Goal: Task Accomplishment & Management: Manage account settings

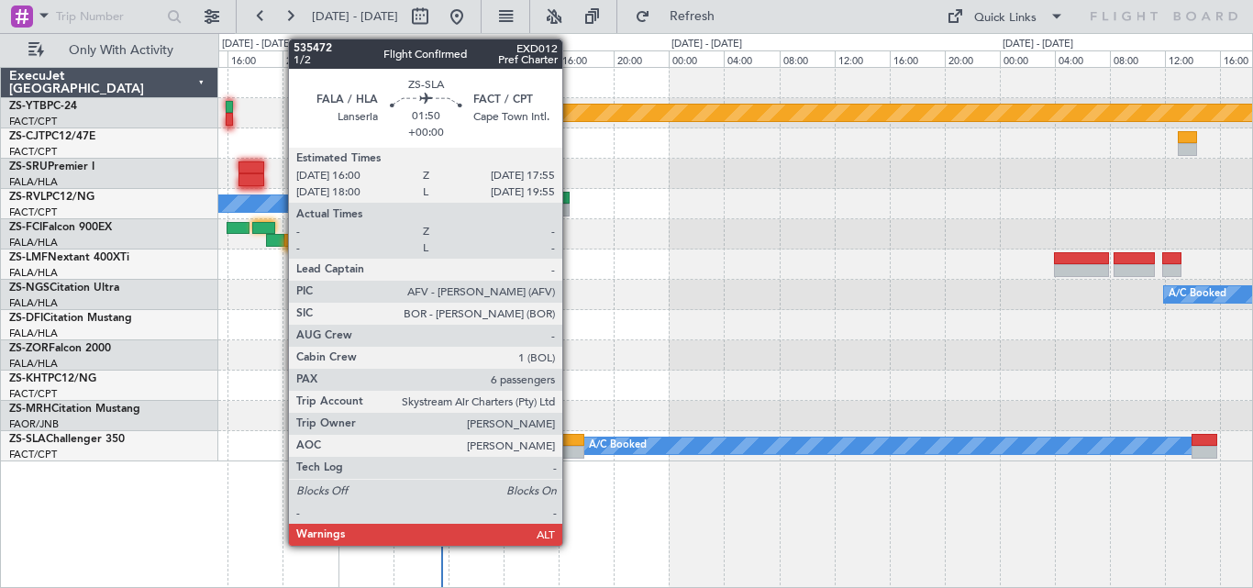
click at [571, 438] on div at bounding box center [571, 440] width 27 height 13
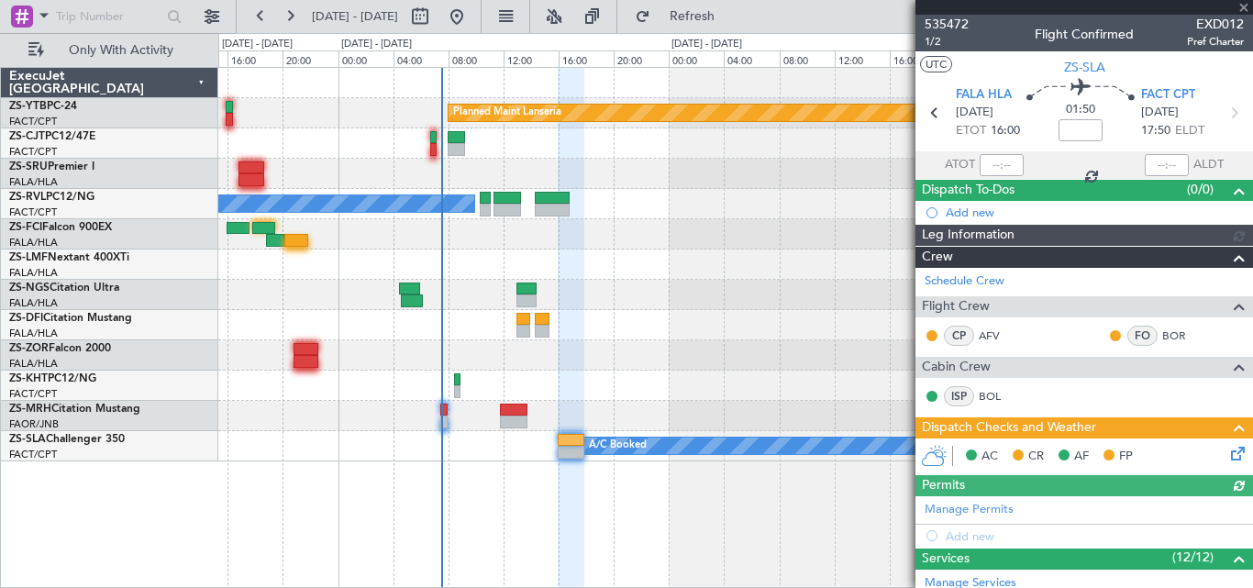
scroll to position [591, 0]
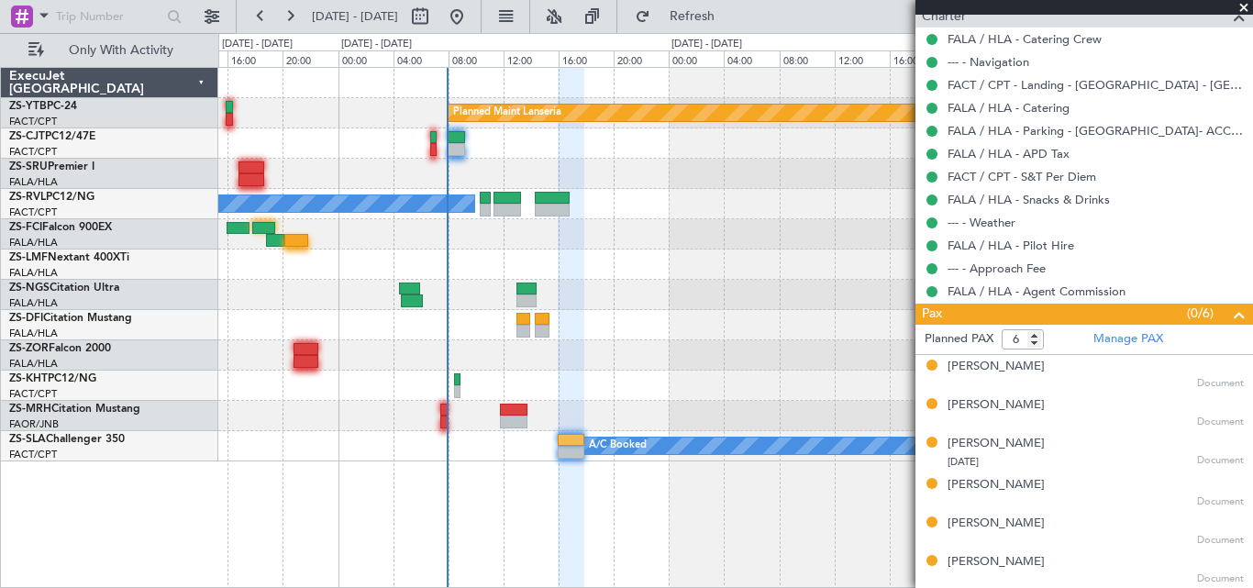
click at [1242, 1] on span at bounding box center [1244, 8] width 18 height 17
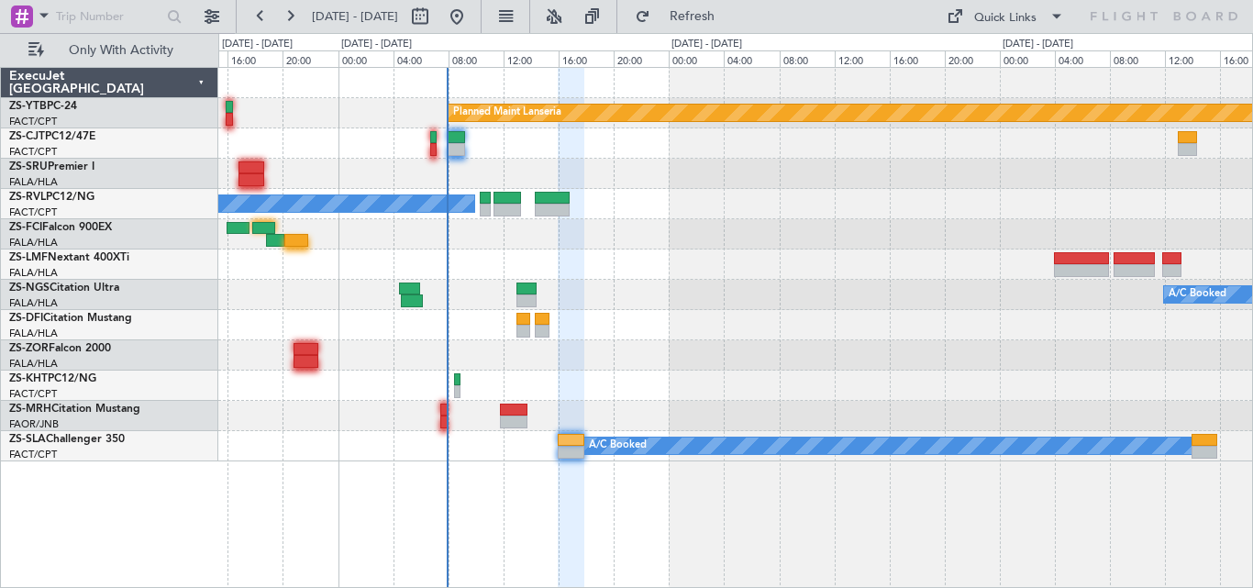
type input "0"
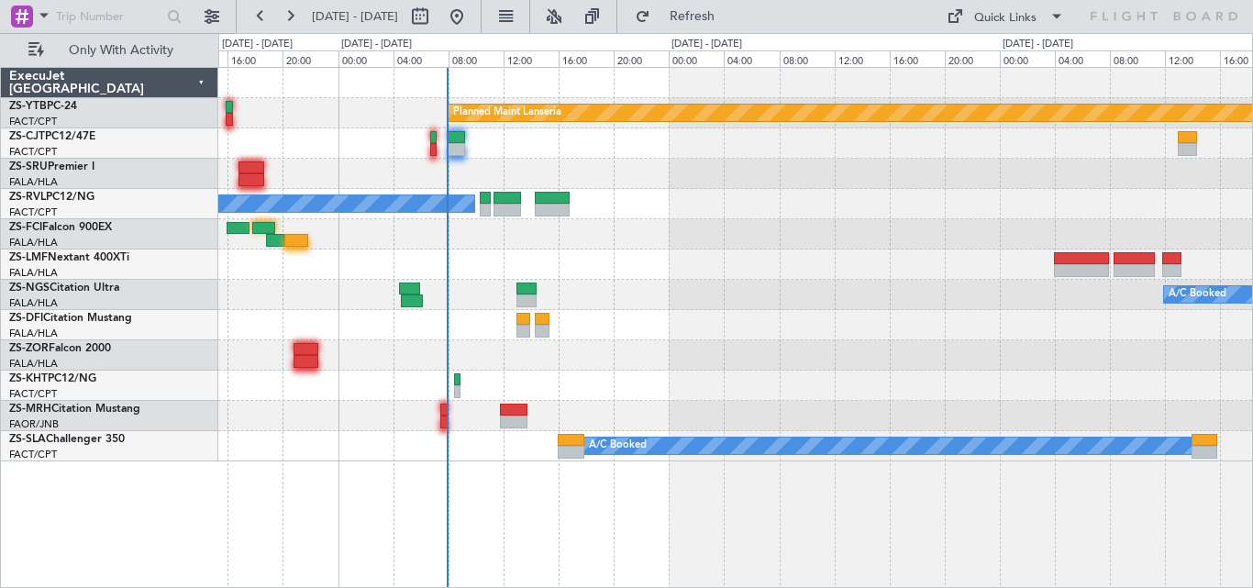
scroll to position [0, 0]
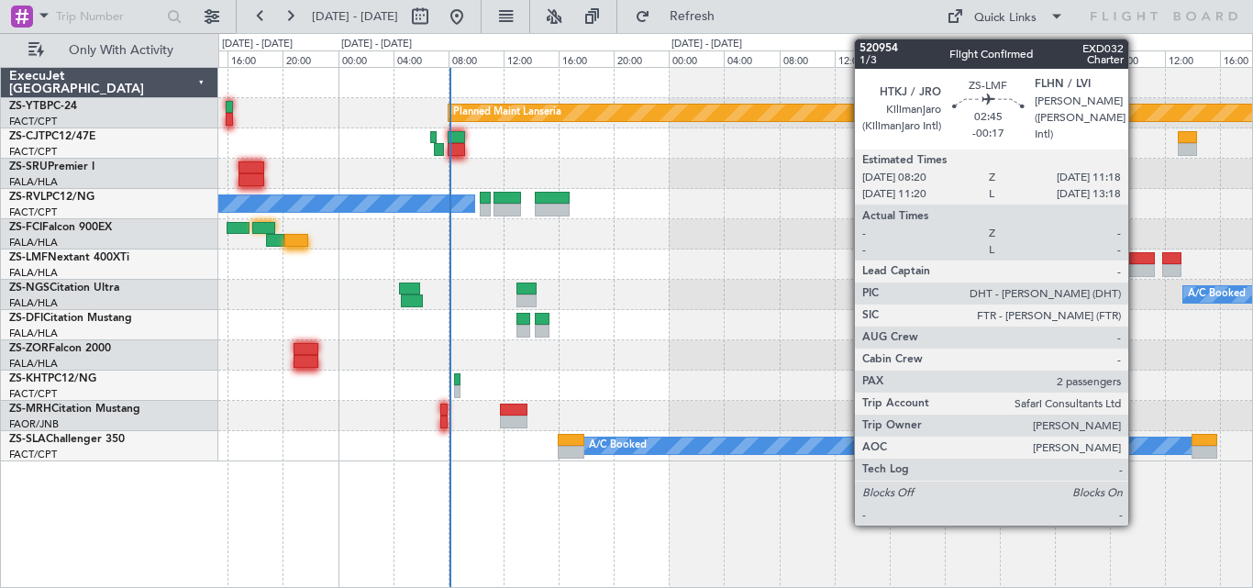
click at [1136, 267] on div at bounding box center [1134, 270] width 41 height 13
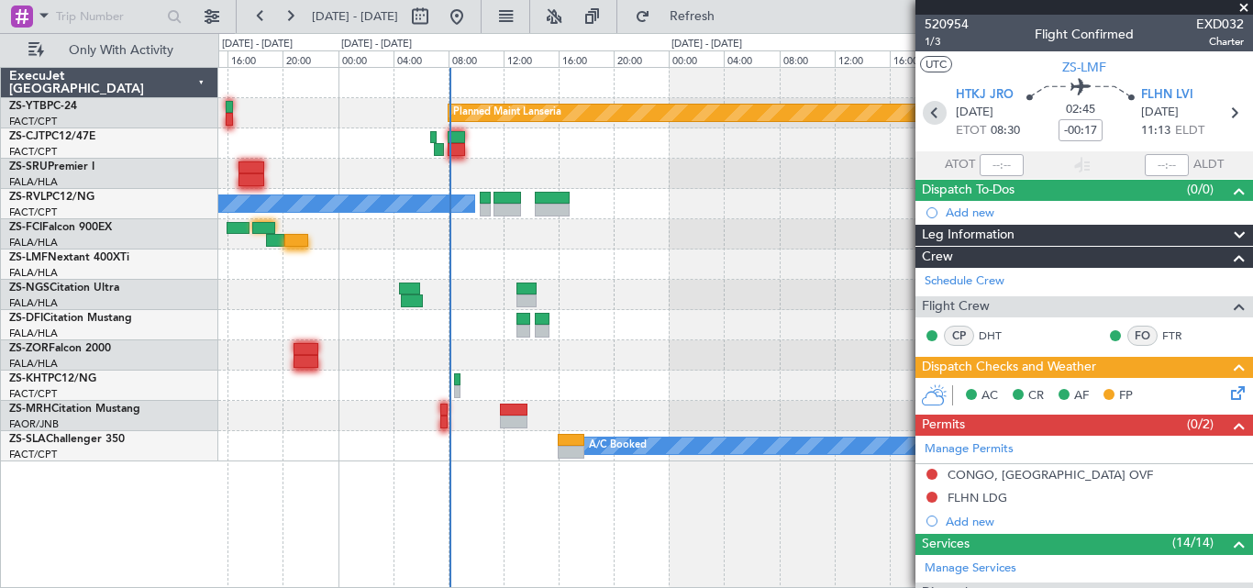
click at [926, 104] on icon at bounding box center [935, 113] width 24 height 24
type input "+00:01"
type input "0"
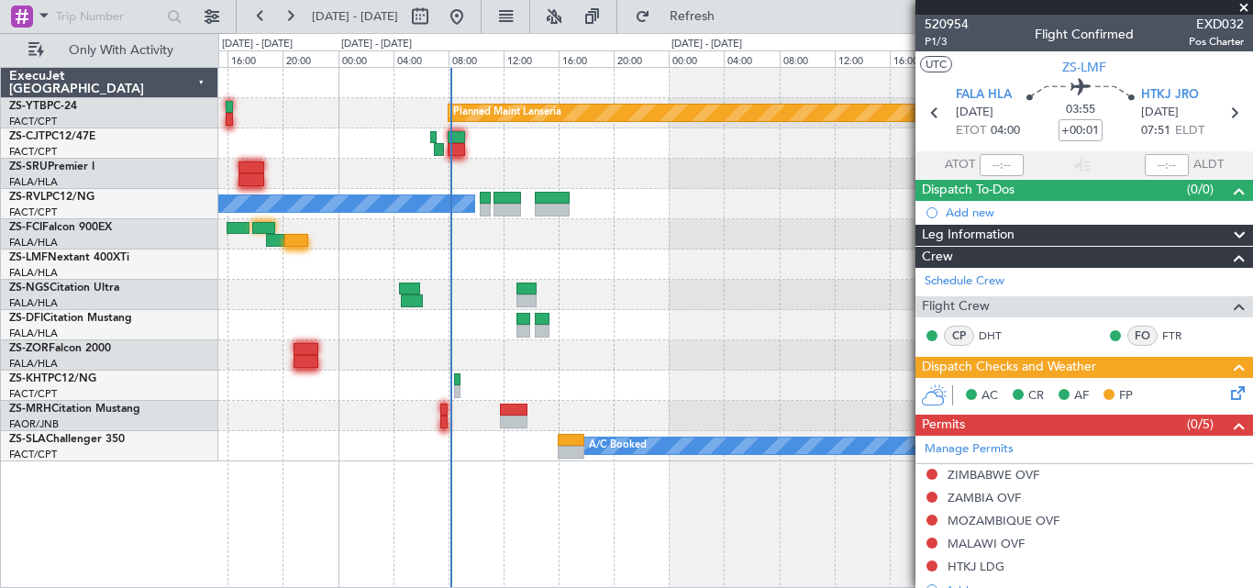
click at [1245, 12] on span at bounding box center [1244, 8] width 18 height 17
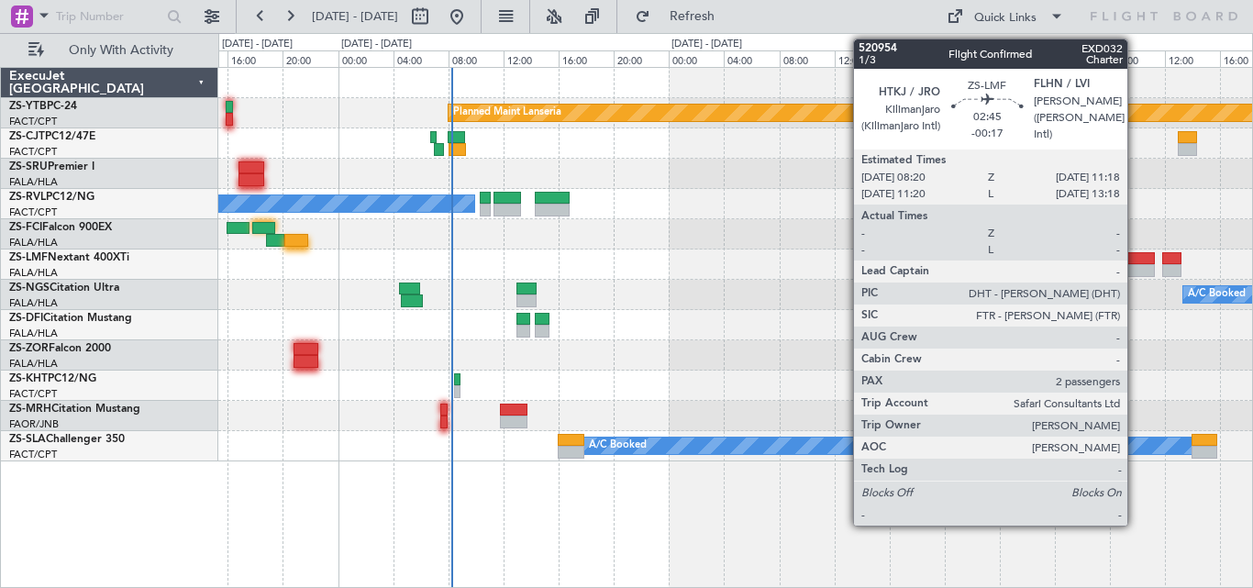
click at [1136, 257] on div at bounding box center [1134, 258] width 41 height 13
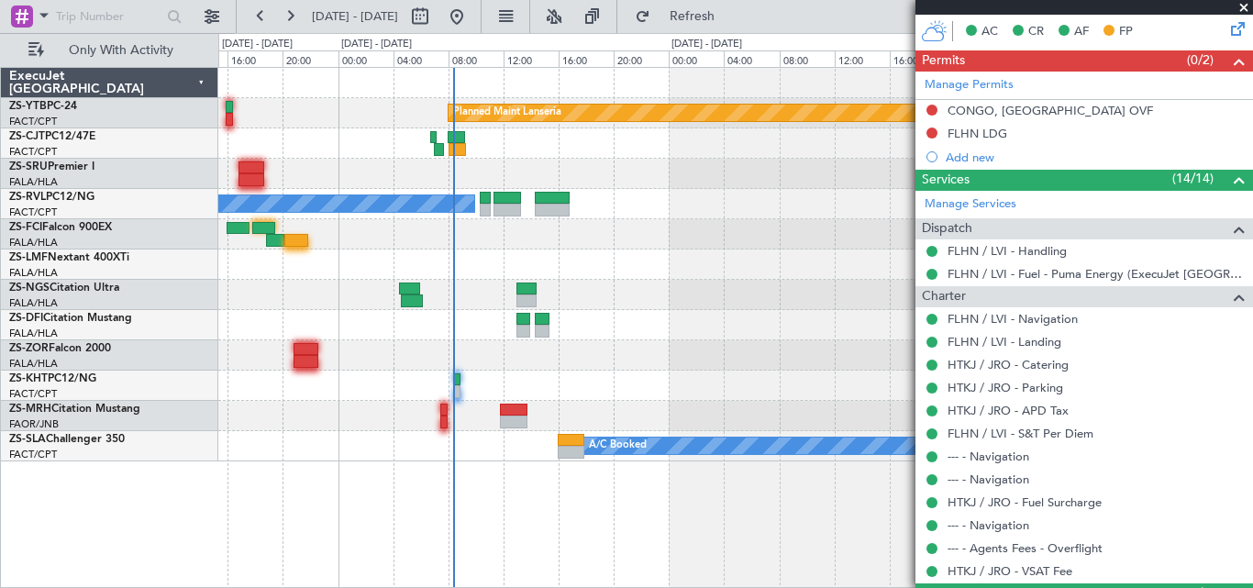
scroll to position [493, 0]
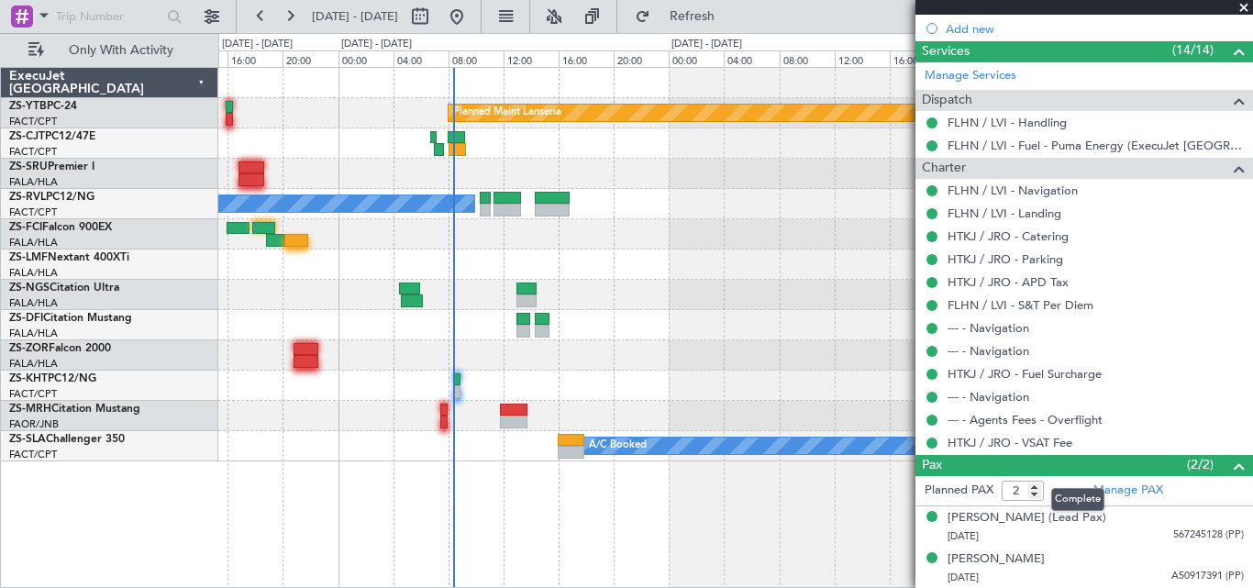
click at [1038, 515] on mat-tooltip-component "Complete" at bounding box center [1077, 499] width 79 height 49
click at [1038, 520] on mat-tooltip-component "Complete" at bounding box center [1077, 499] width 79 height 49
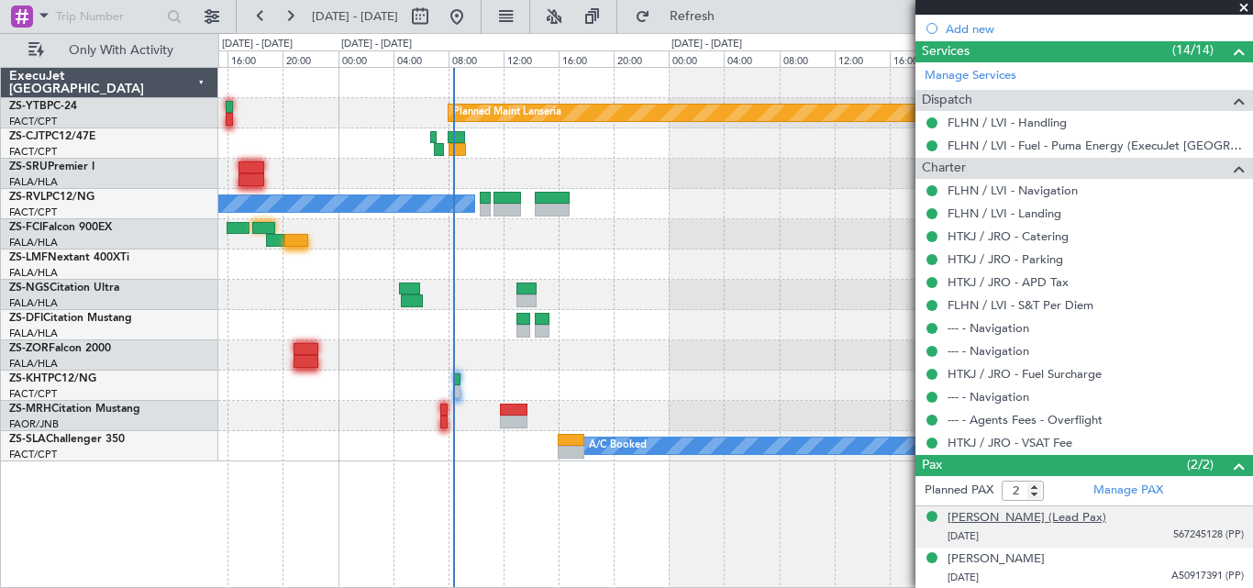
click at [1013, 519] on div "[PERSON_NAME] (Lead Pax)" at bounding box center [1026, 518] width 159 height 18
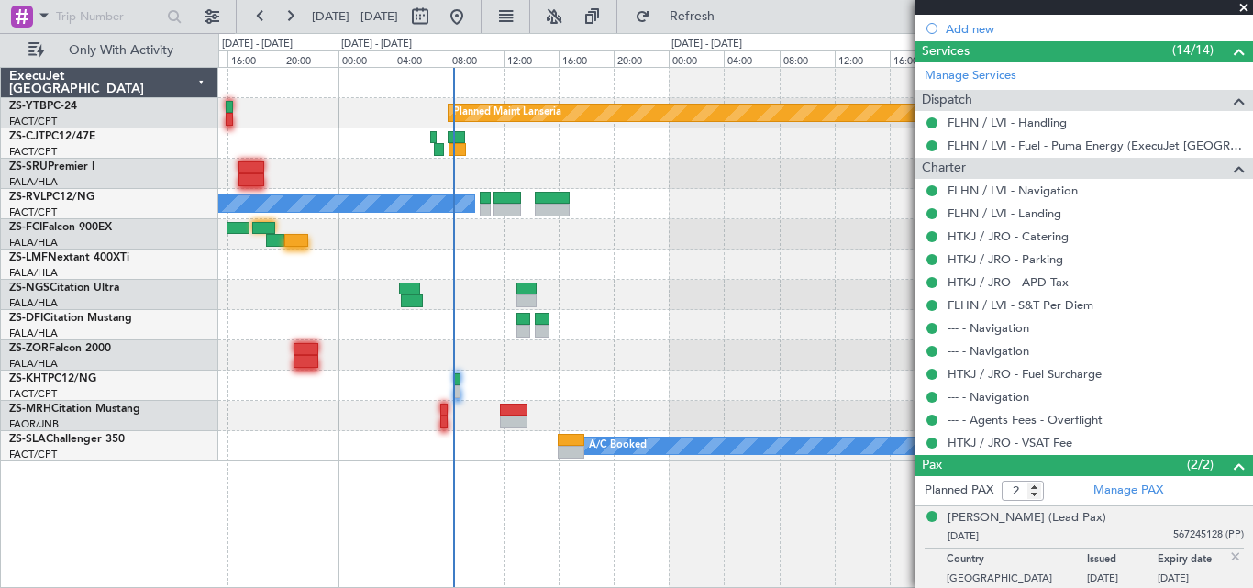
scroll to position [537, 0]
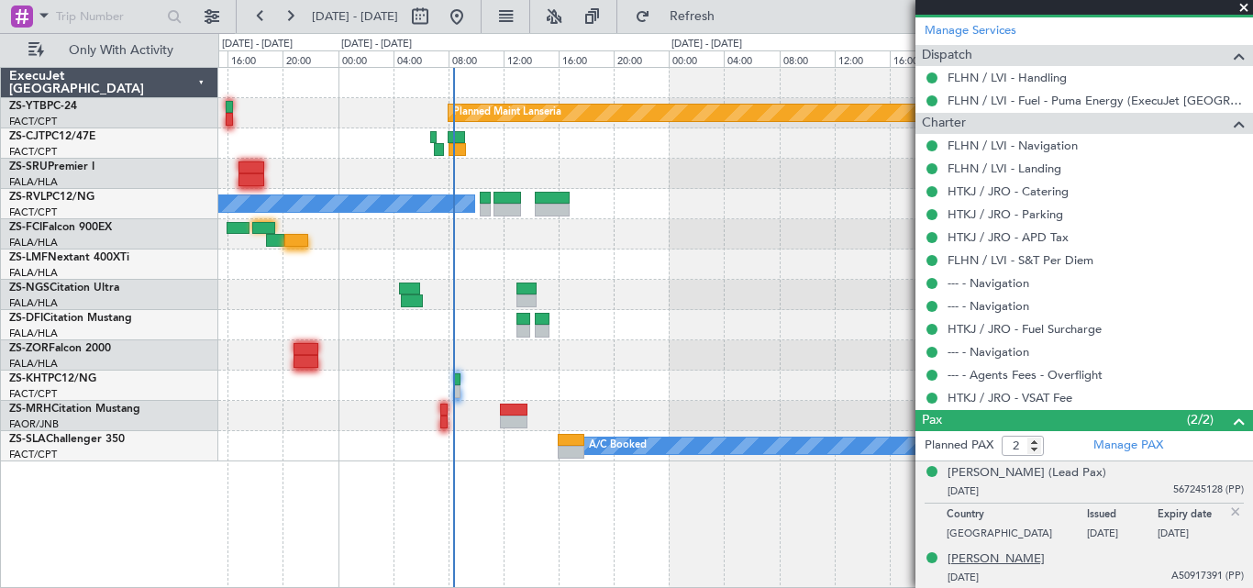
click at [1000, 564] on div "[PERSON_NAME]" at bounding box center [995, 559] width 97 height 18
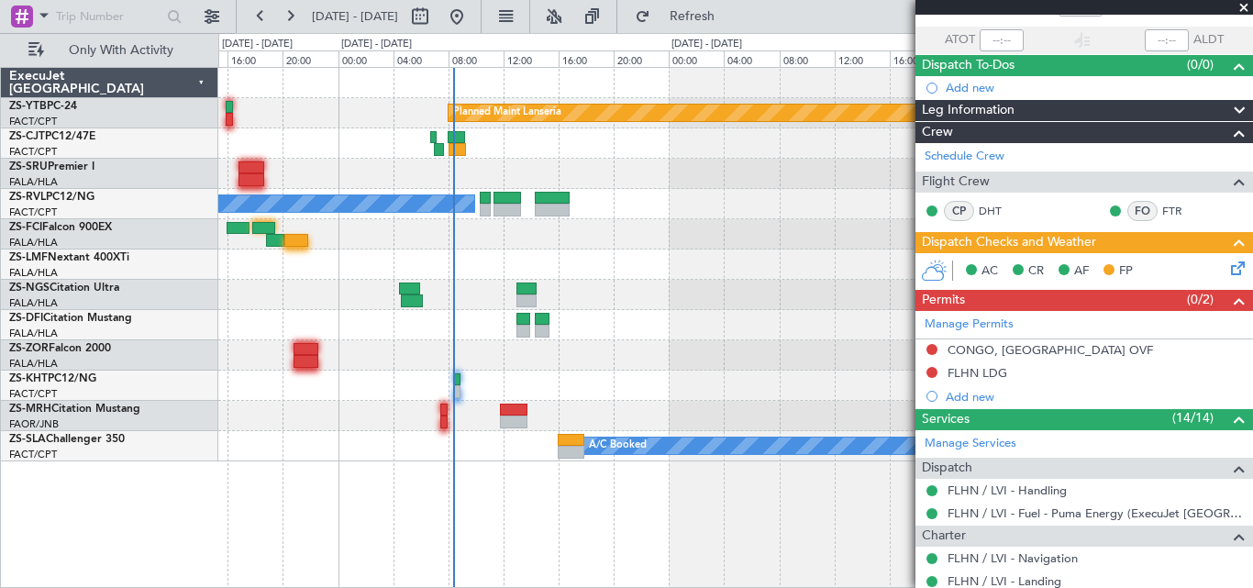
scroll to position [0, 0]
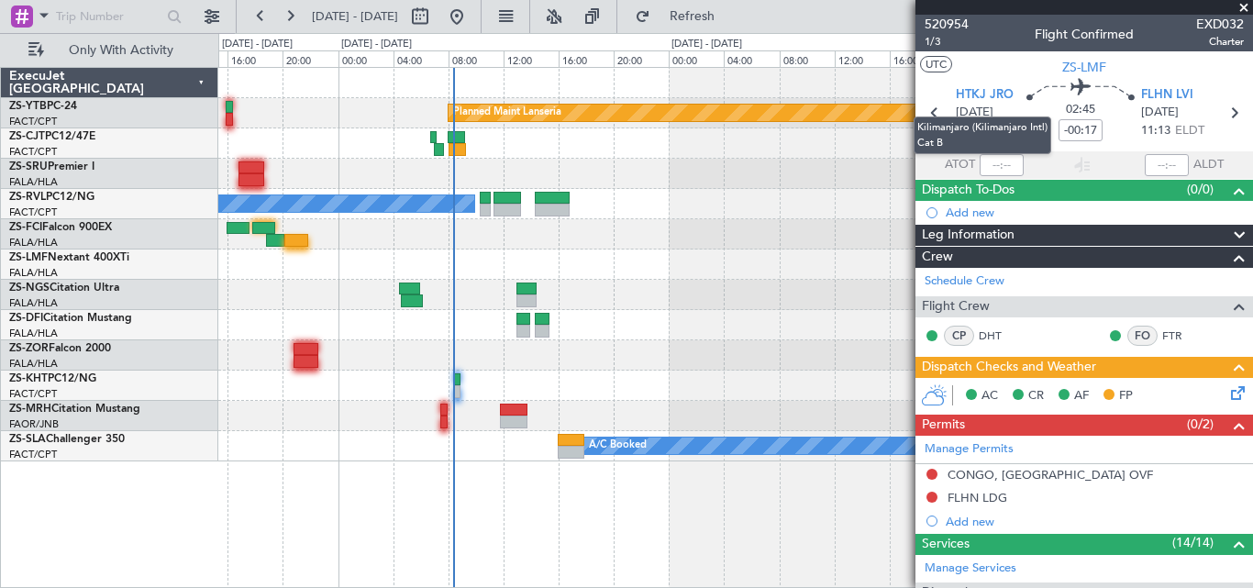
click at [925, 120] on div "Kilimanjaro (Kilimanjaro Intl) Cat B" at bounding box center [983, 135] width 138 height 38
click at [934, 111] on mat-tooltip-component "Kilimanjaro (Kilimanjaro Intl) Cat B" at bounding box center [982, 135] width 163 height 63
click at [927, 112] on icon at bounding box center [935, 113] width 24 height 24
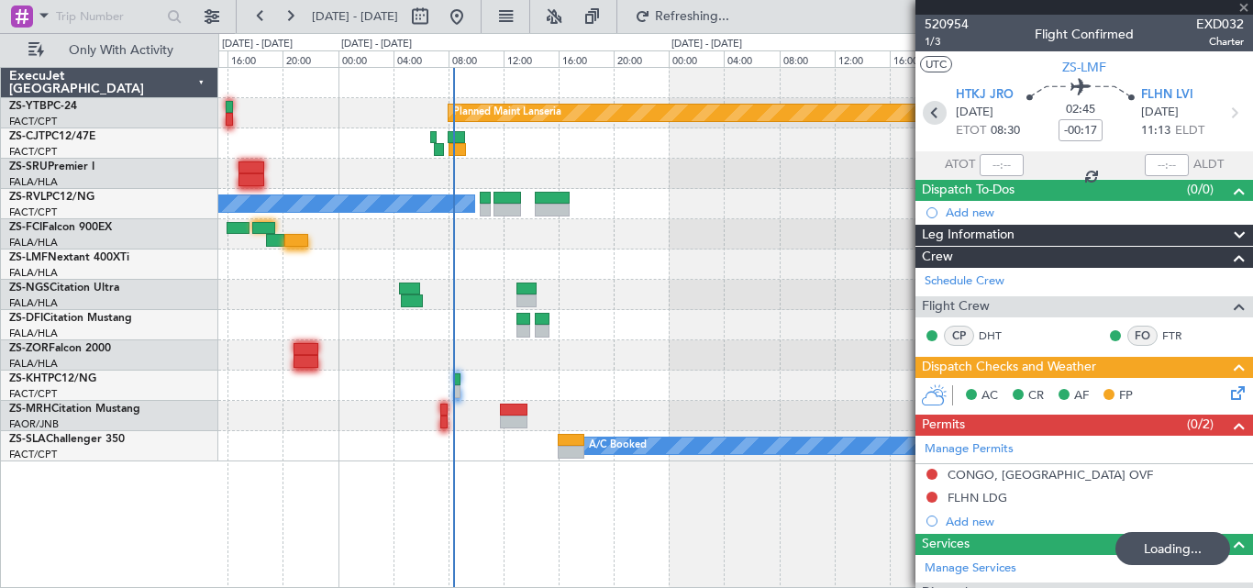
type input "+00:01"
type input "0"
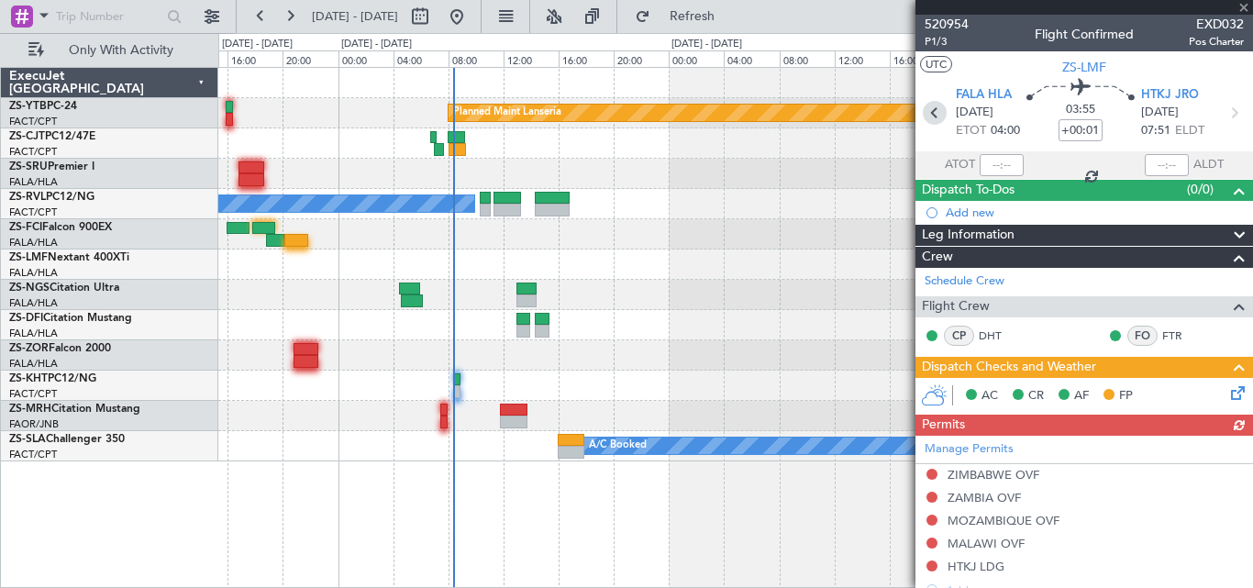
type input "-00:17"
type input "2"
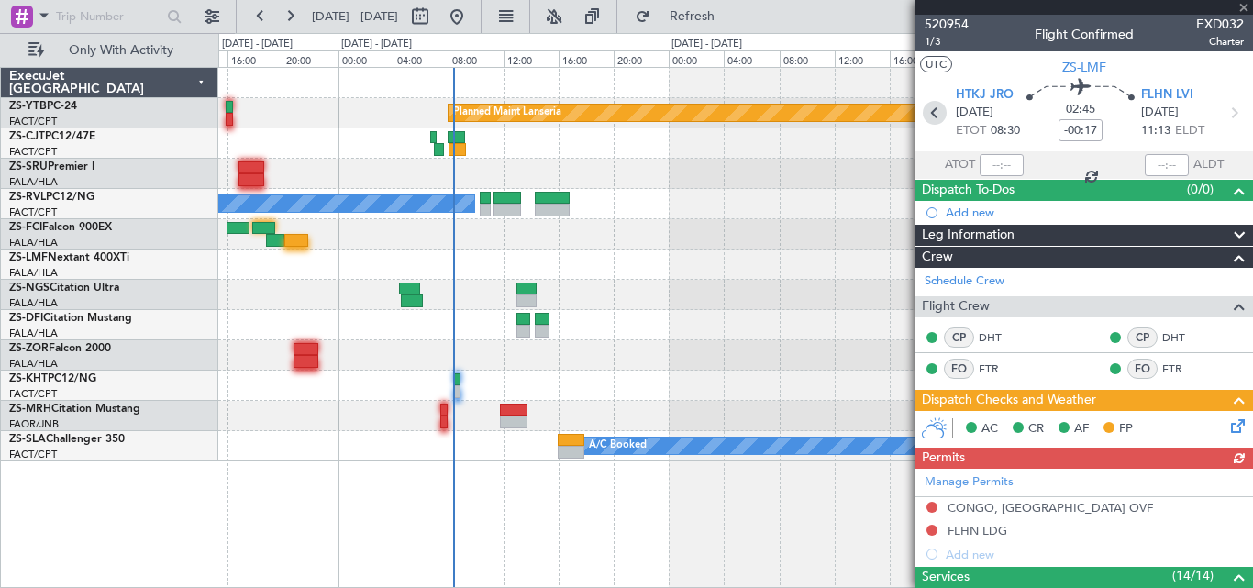
click at [927, 115] on icon at bounding box center [935, 113] width 24 height 24
type input "+00:01"
type input "0"
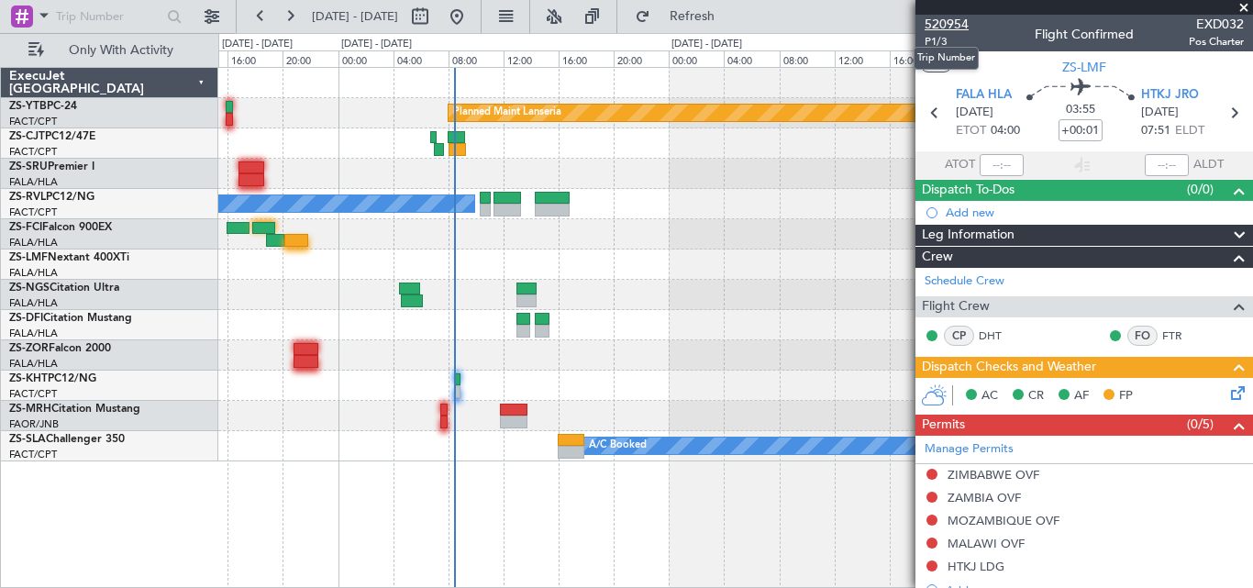
click at [962, 27] on span "520954" at bounding box center [947, 24] width 44 height 19
click at [823, 262] on div at bounding box center [735, 264] width 1034 height 30
click at [1244, 7] on span at bounding box center [1244, 8] width 18 height 17
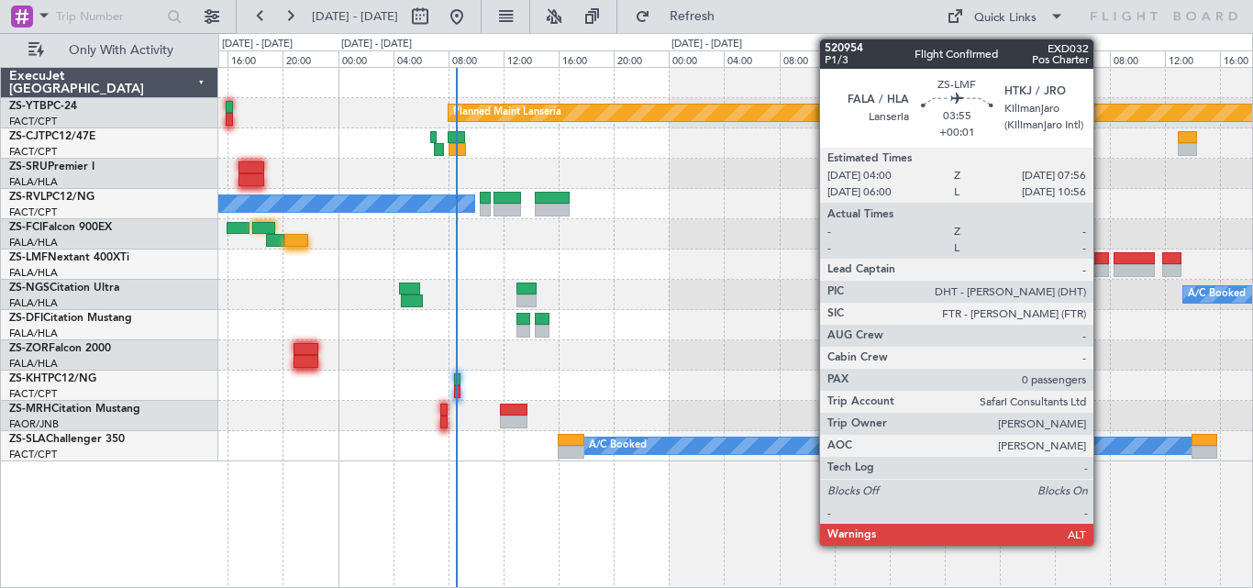
click at [1101, 255] on div at bounding box center [1081, 258] width 55 height 13
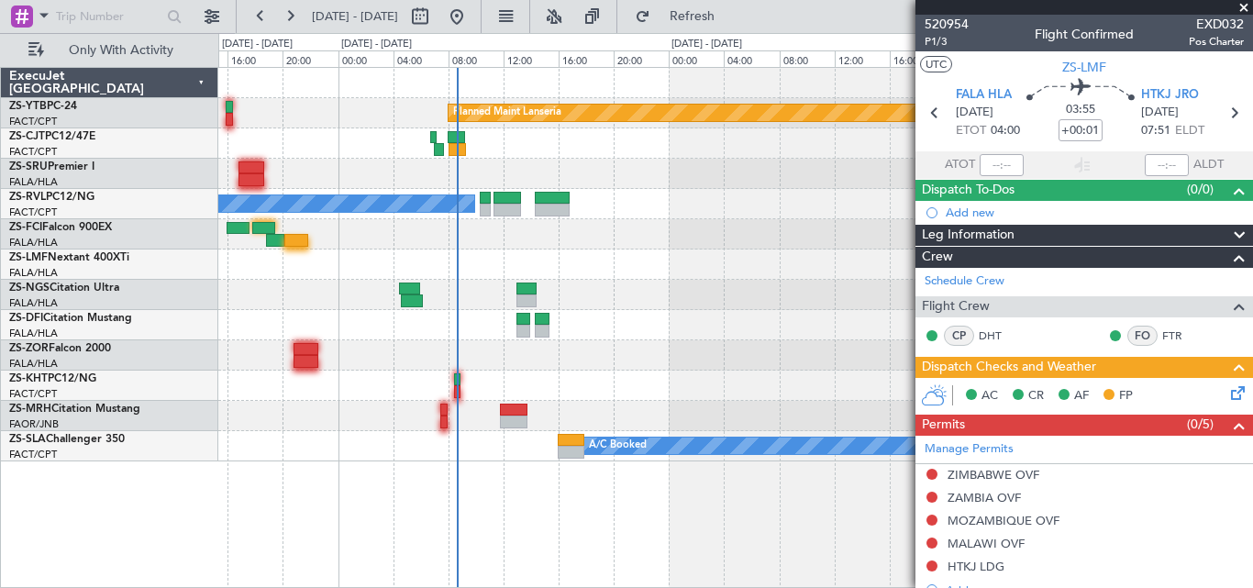
click at [1246, 6] on span at bounding box center [1244, 8] width 18 height 17
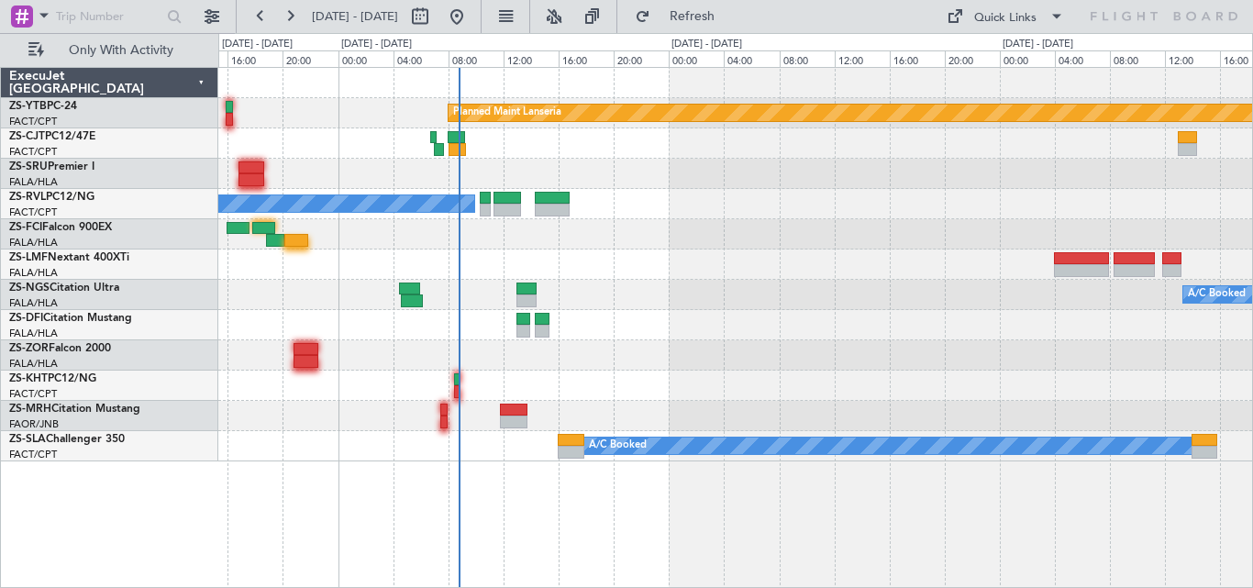
click at [851, 255] on div at bounding box center [735, 264] width 1034 height 30
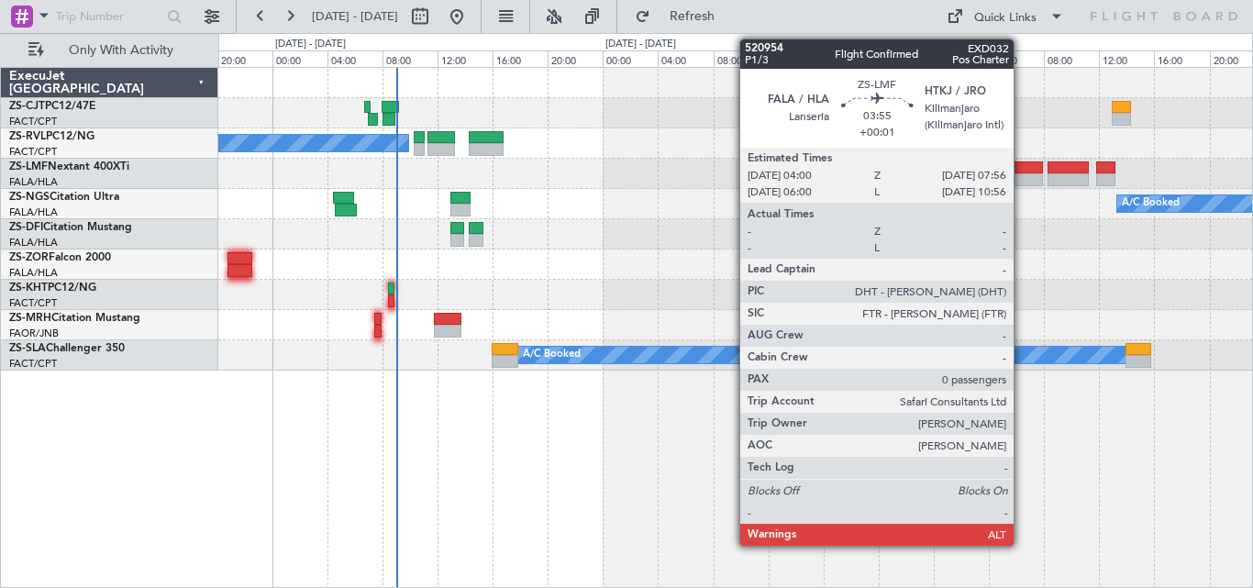
click at [1022, 173] on div at bounding box center [1015, 179] width 55 height 13
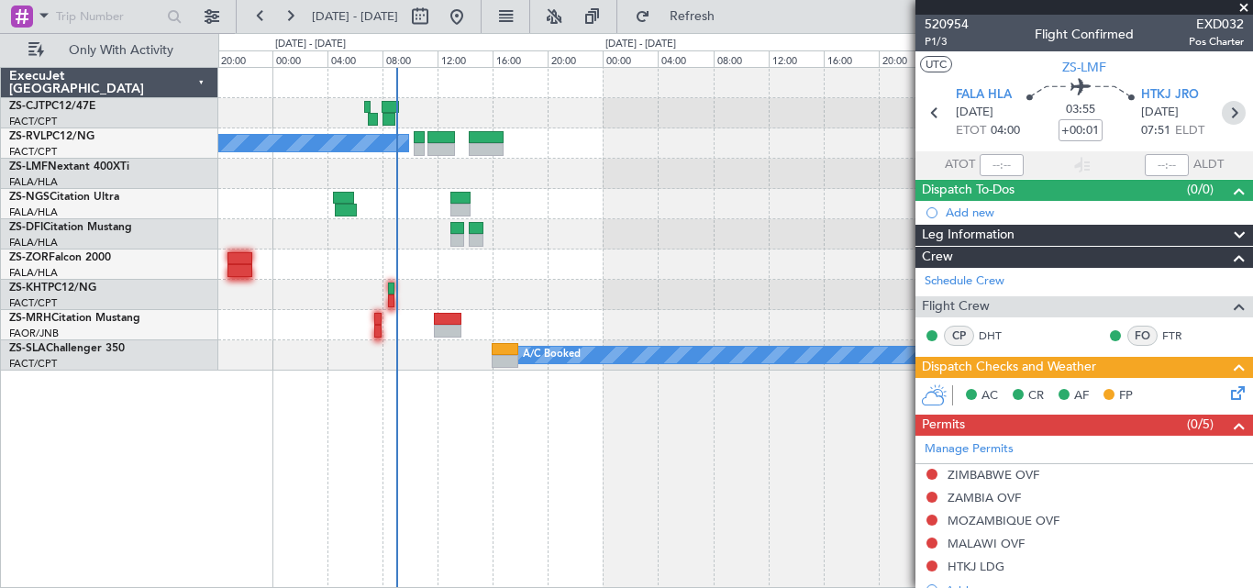
click at [1222, 105] on icon at bounding box center [1234, 113] width 24 height 24
type input "-00:17"
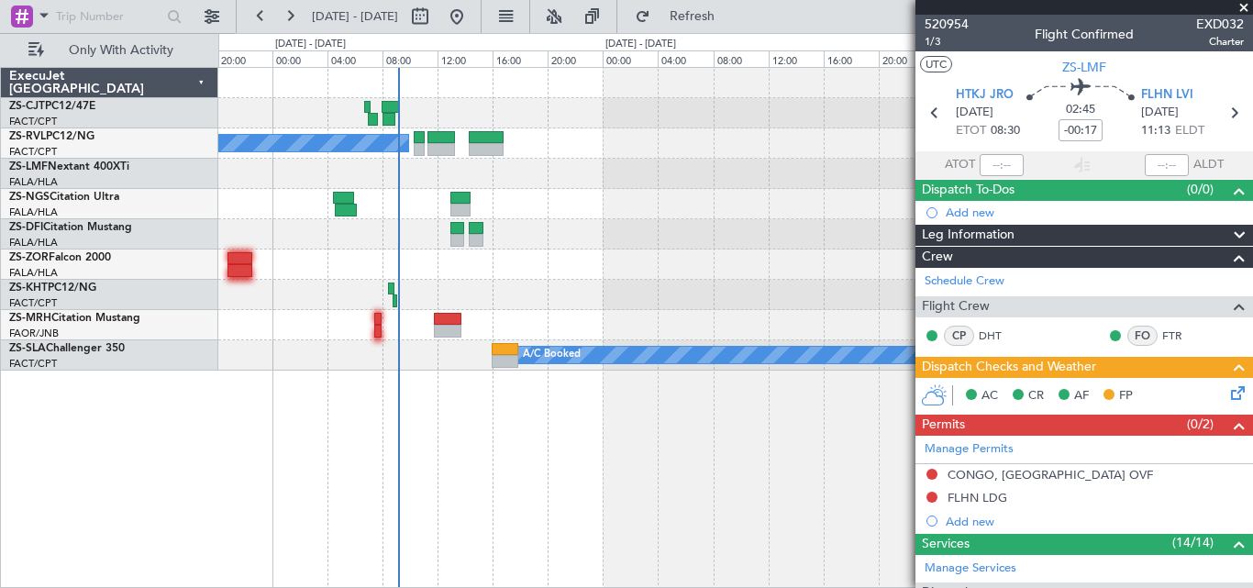
click at [1242, 3] on span at bounding box center [1244, 8] width 18 height 17
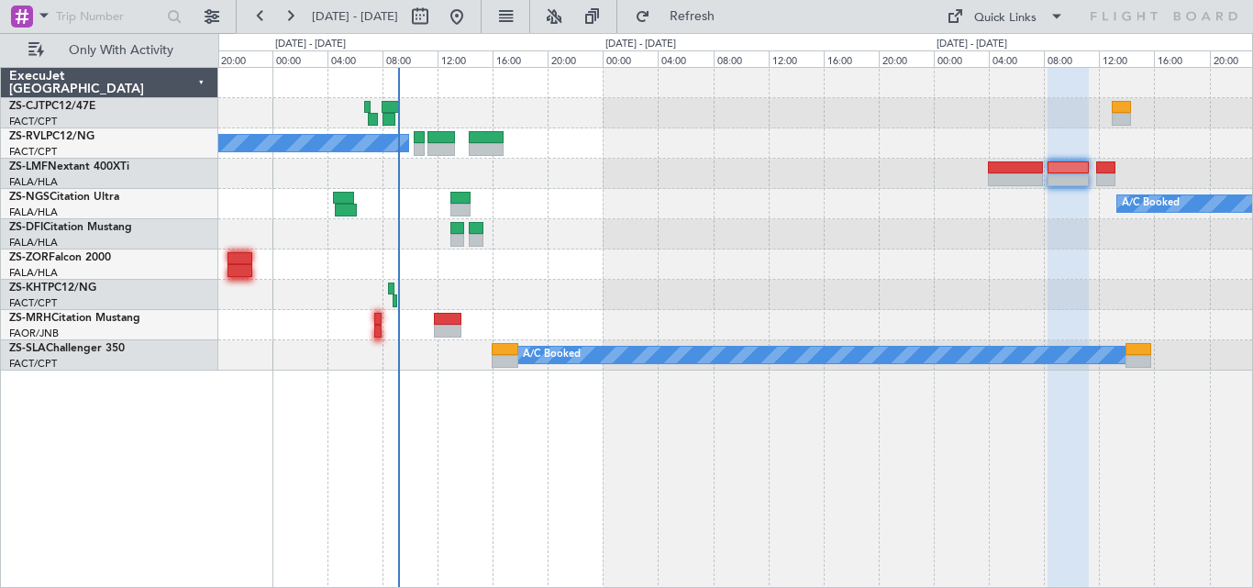
type input "0"
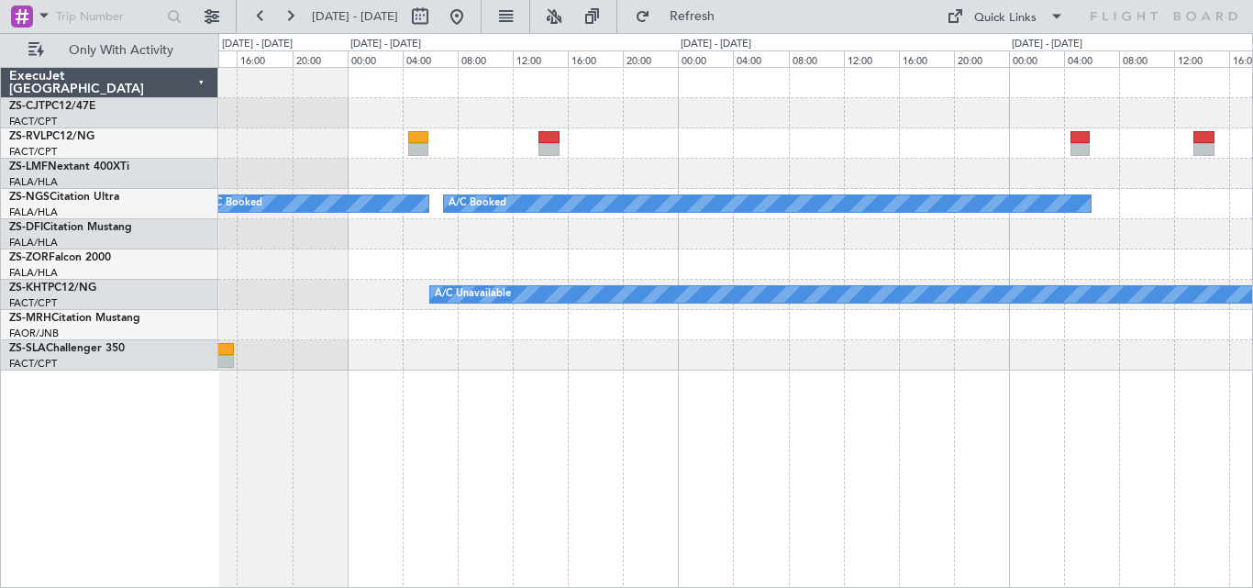
click at [92, 238] on div "A/C Booked A/C Booked A/C Booked A/C Booked A/C Booked A/C Booked A/C Booked A/…" at bounding box center [626, 310] width 1253 height 555
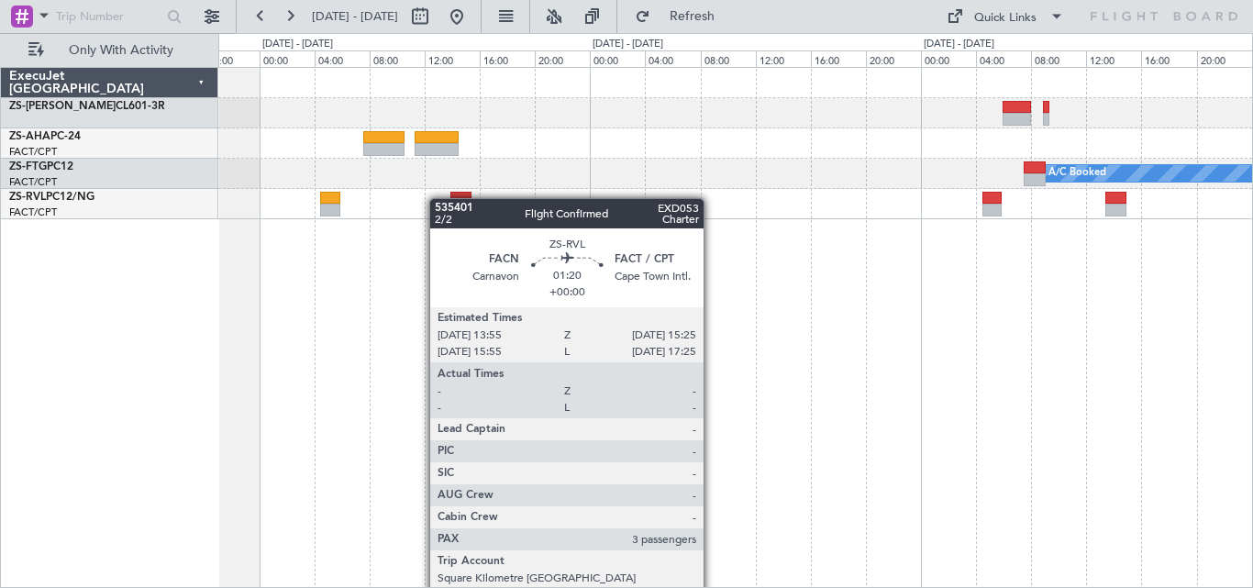
click at [450, 200] on div at bounding box center [460, 198] width 21 height 13
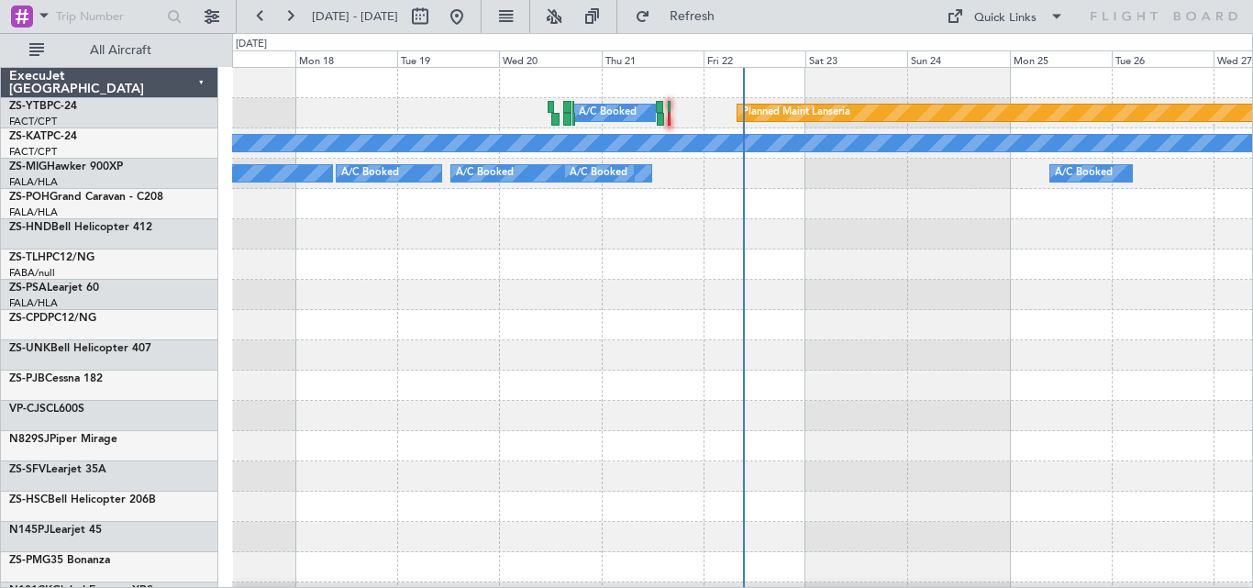
drag, startPoint x: 179, startPoint y: 56, endPoint x: 194, endPoint y: 86, distance: 34.0
click at [179, 59] on button "All Aircraft" at bounding box center [109, 50] width 179 height 29
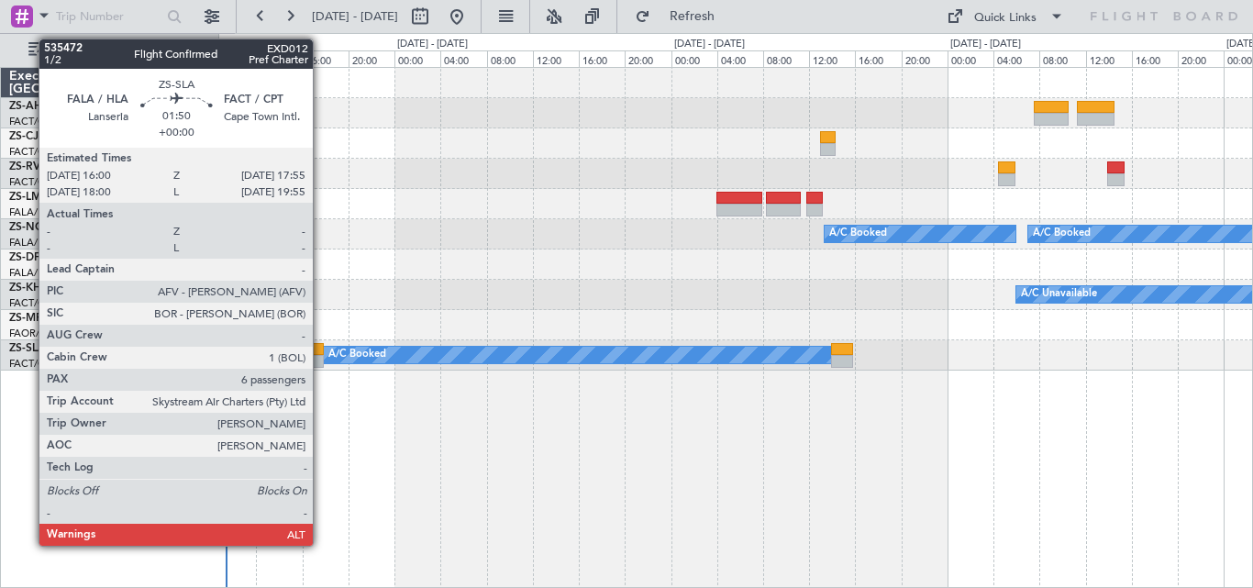
click at [321, 352] on div at bounding box center [313, 349] width 23 height 13
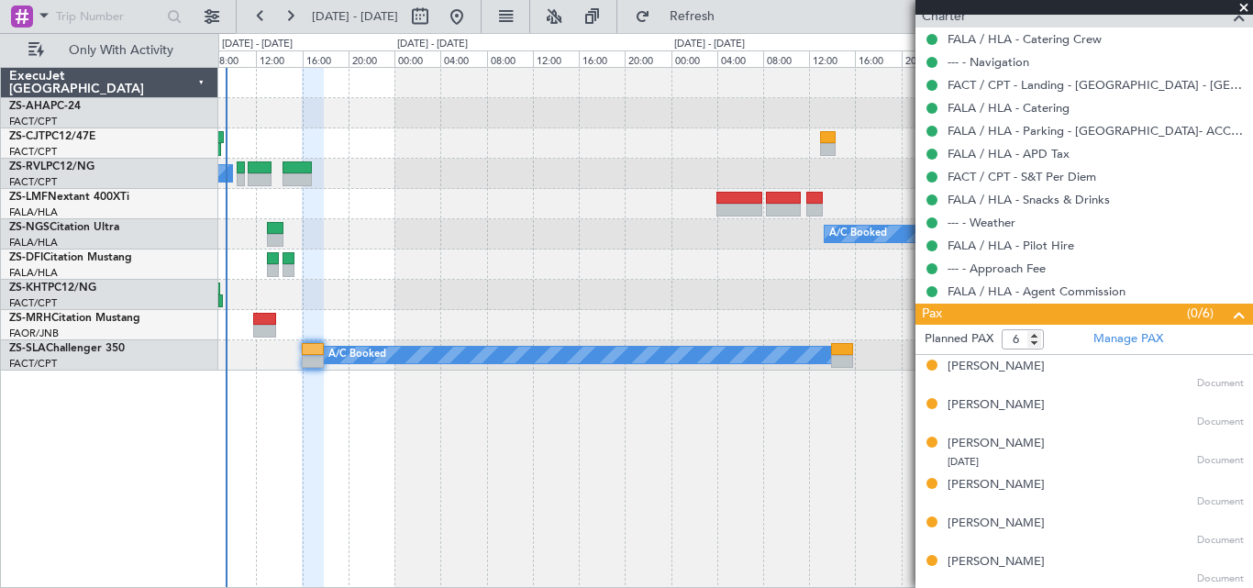
scroll to position [499, 0]
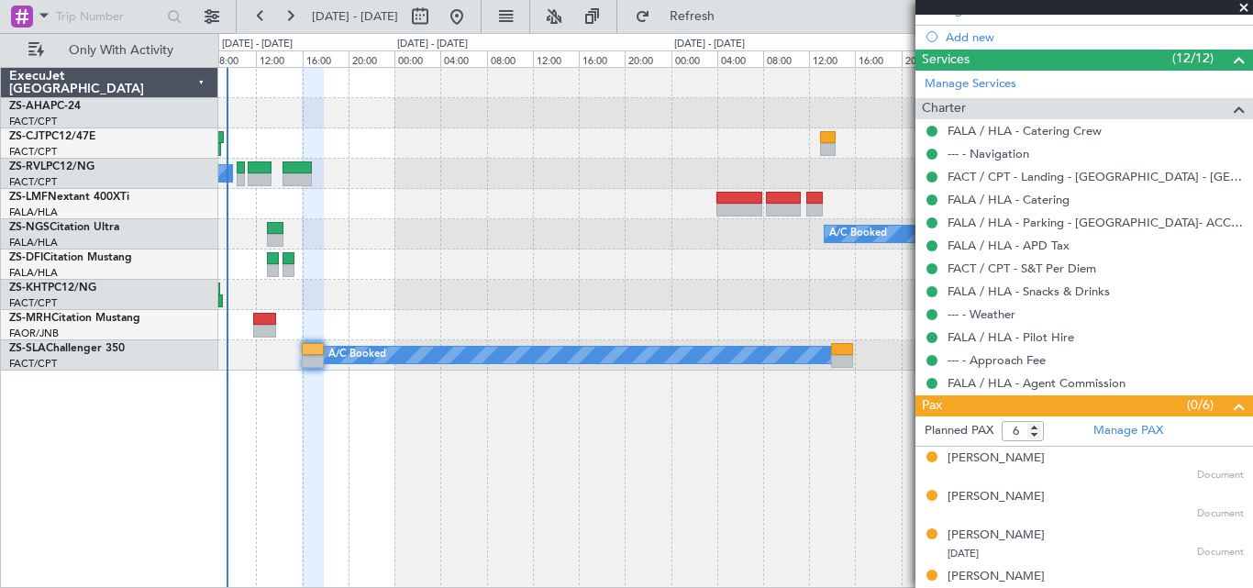
click at [1241, 6] on span at bounding box center [1244, 8] width 18 height 17
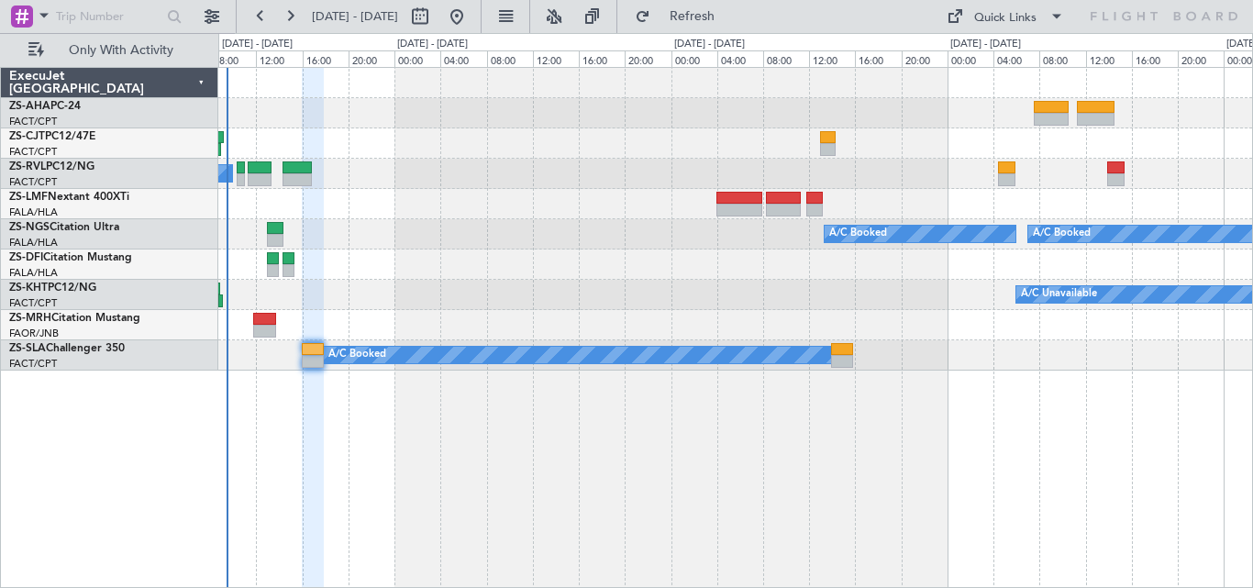
type input "0"
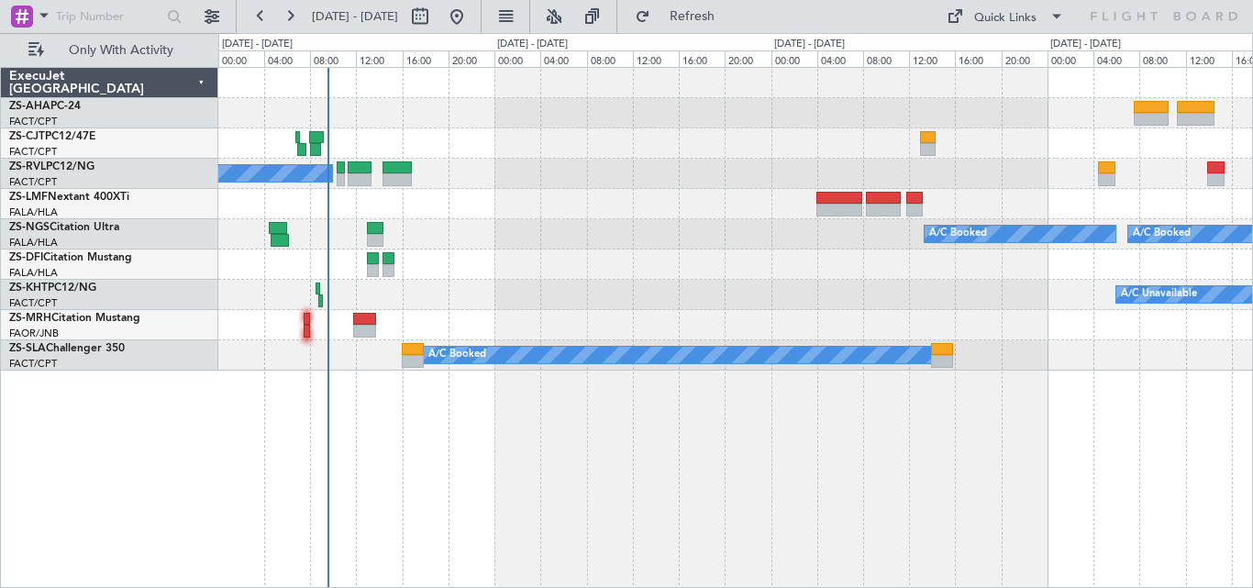
click at [680, 252] on div at bounding box center [735, 264] width 1034 height 30
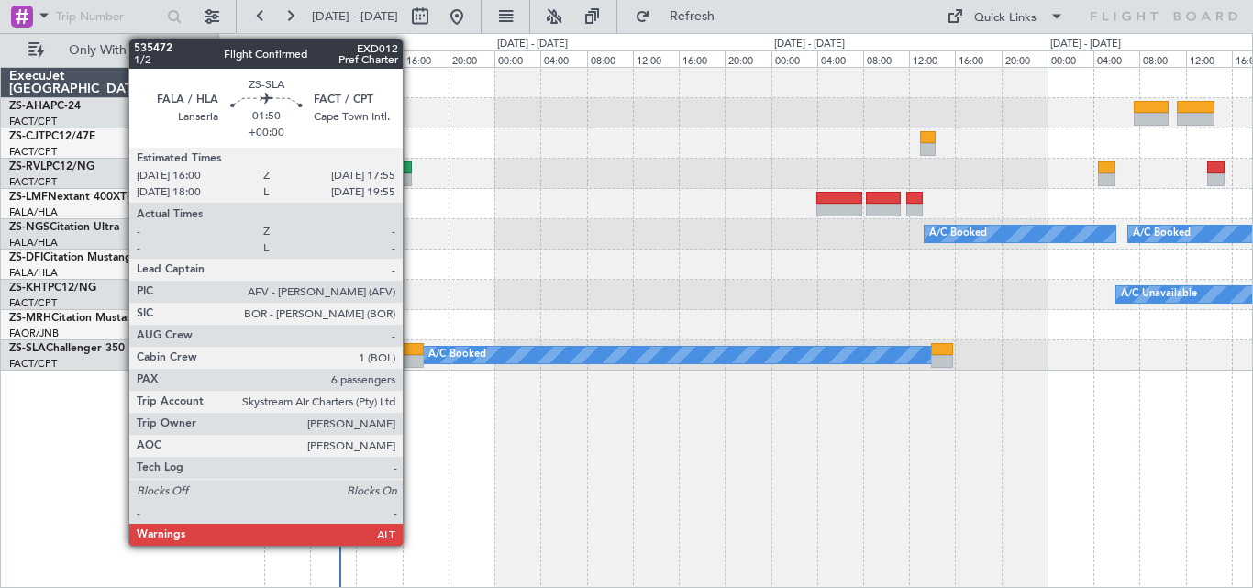
click at [411, 359] on div at bounding box center [413, 361] width 23 height 13
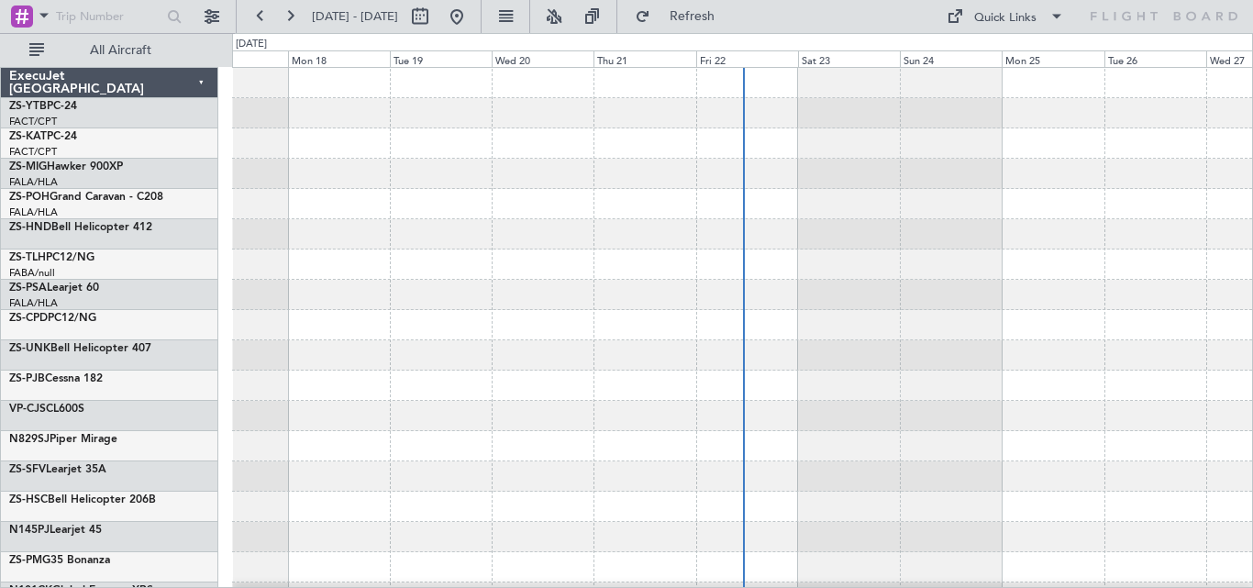
click at [156, 51] on span "All Aircraft" at bounding box center [121, 50] width 146 height 13
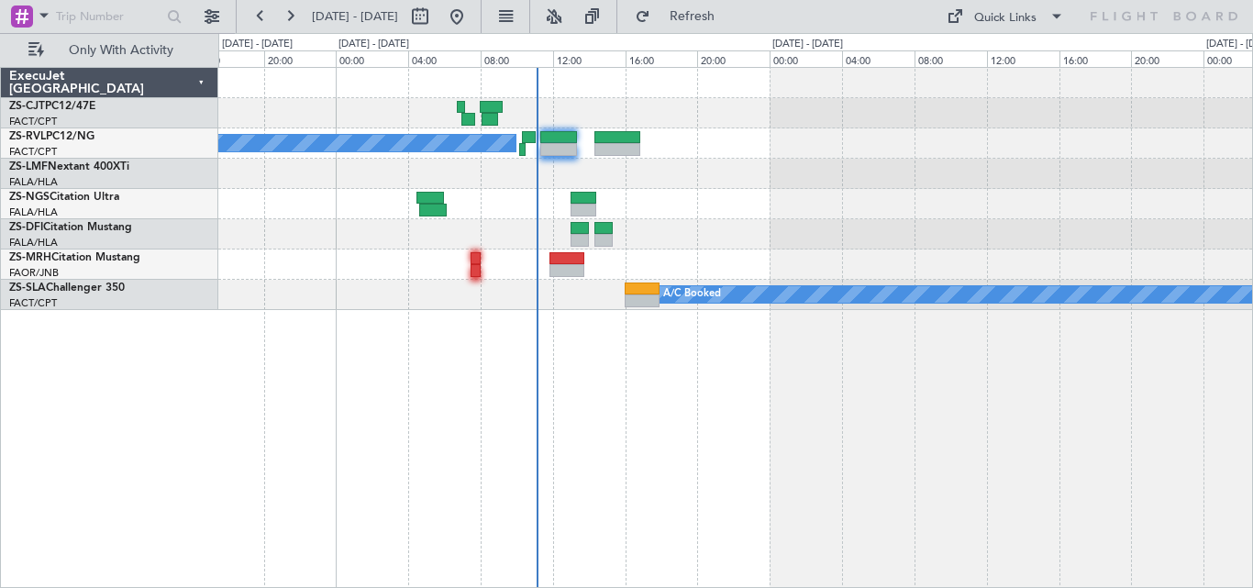
click at [813, 208] on div "A/C Booked A/C Booked A/C Booked A/C Booked A/C Booked" at bounding box center [735, 189] width 1034 height 242
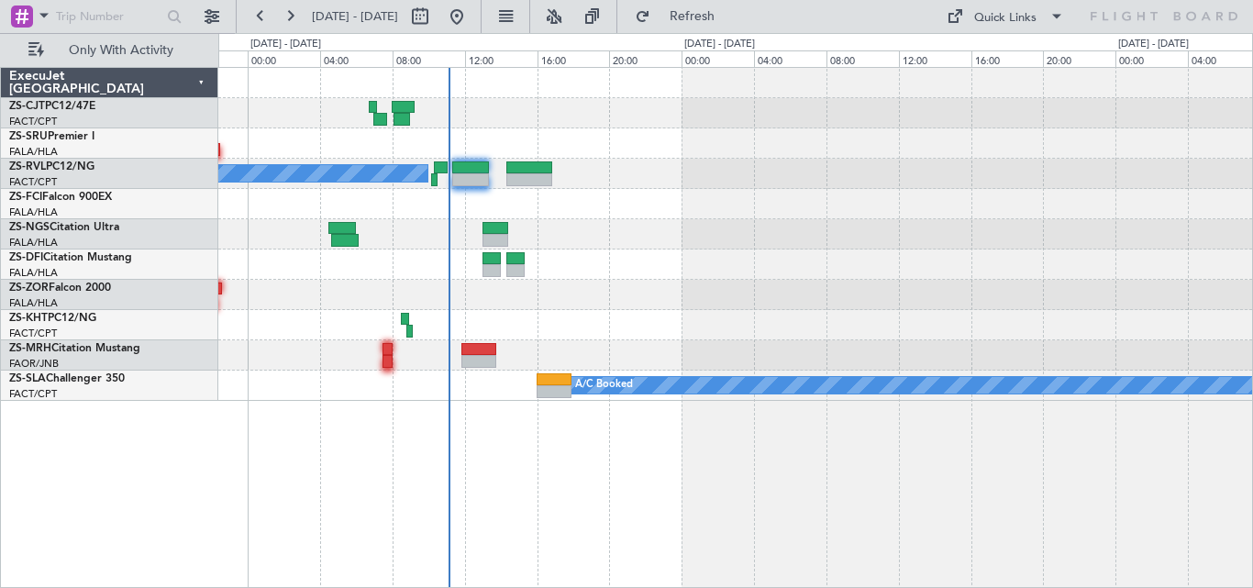
click at [737, 227] on div "A/C Booked A/C Booked A/C Booked A/C Booked A/C Booked" at bounding box center [735, 234] width 1034 height 333
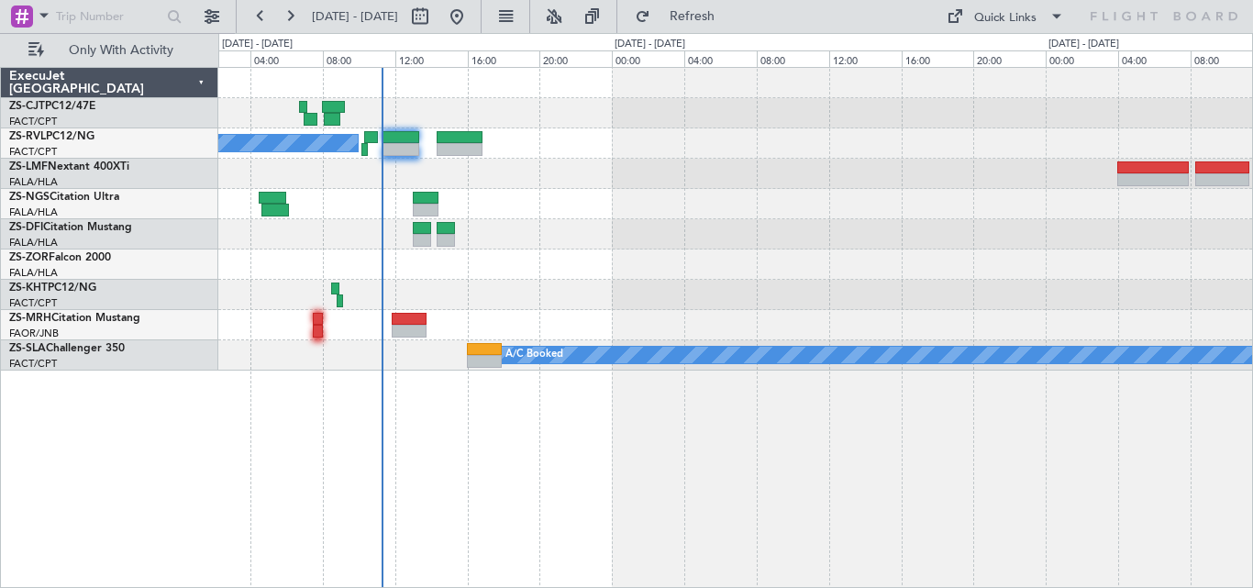
click at [698, 205] on div "A/C Booked A/C Booked A/C Booked A/C Booked A/C Booked" at bounding box center [735, 219] width 1034 height 303
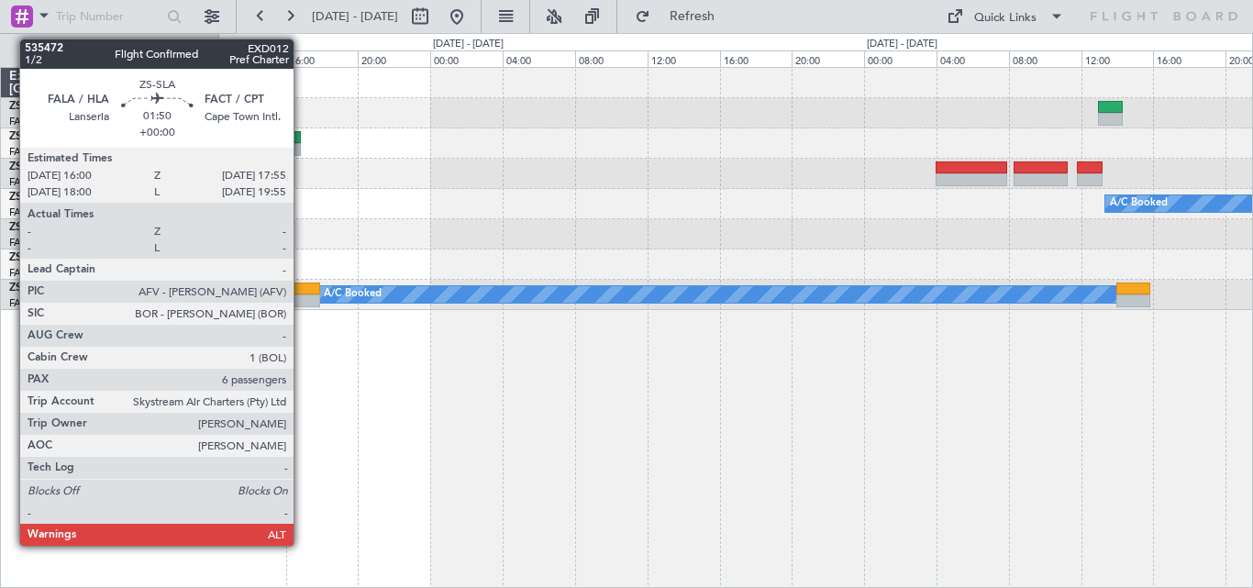
click at [302, 288] on div at bounding box center [302, 289] width 35 height 13
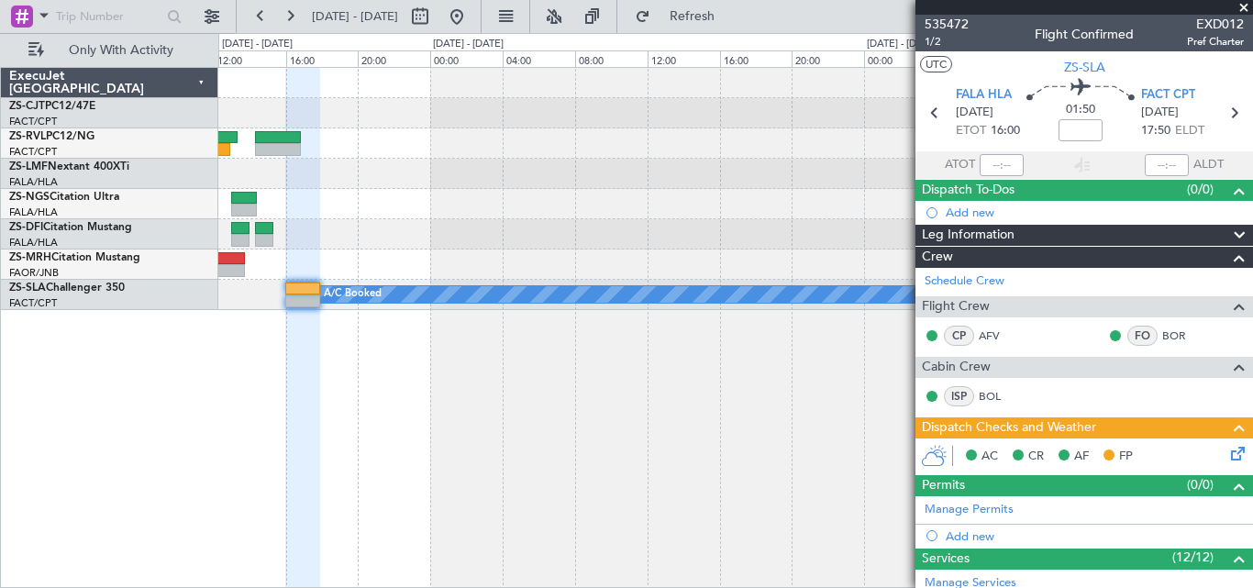
click at [1248, 5] on span at bounding box center [1244, 8] width 18 height 17
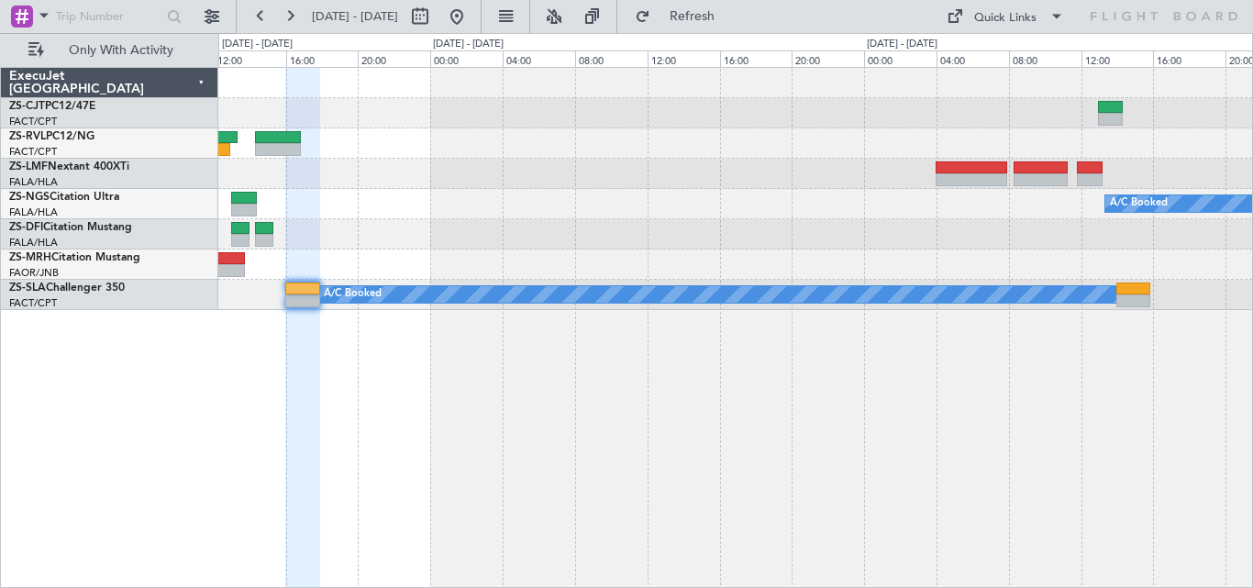
type input "0"
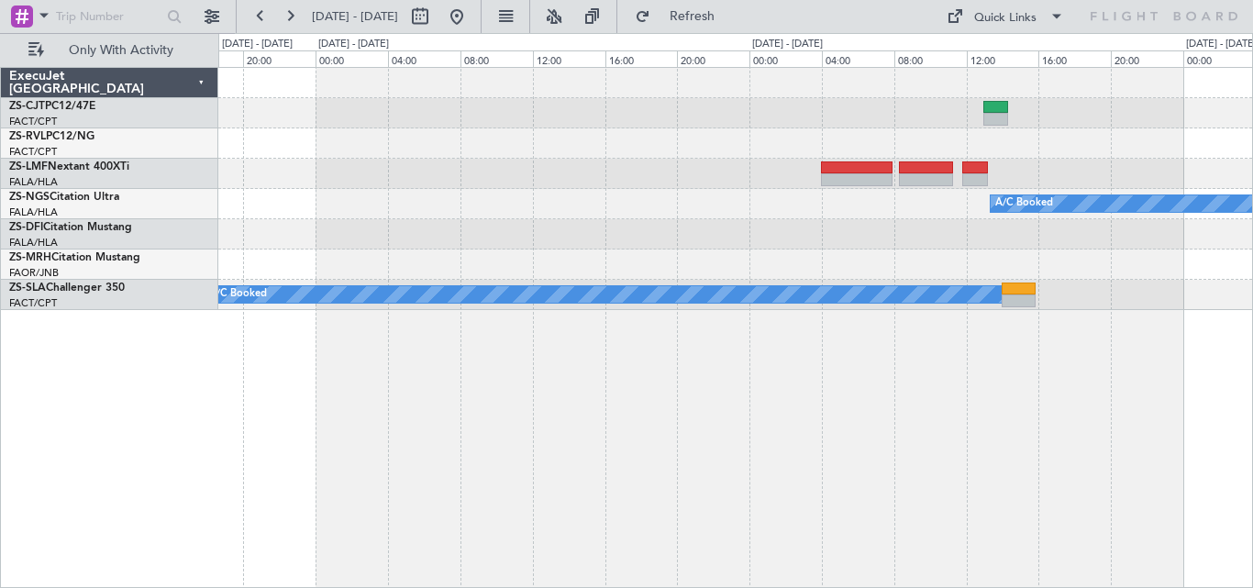
click at [972, 319] on div "A/C Booked A/C Booked A/C Booked A/C Booked A/C Booked A/C Booked A/C Booked A/…" at bounding box center [735, 327] width 1035 height 521
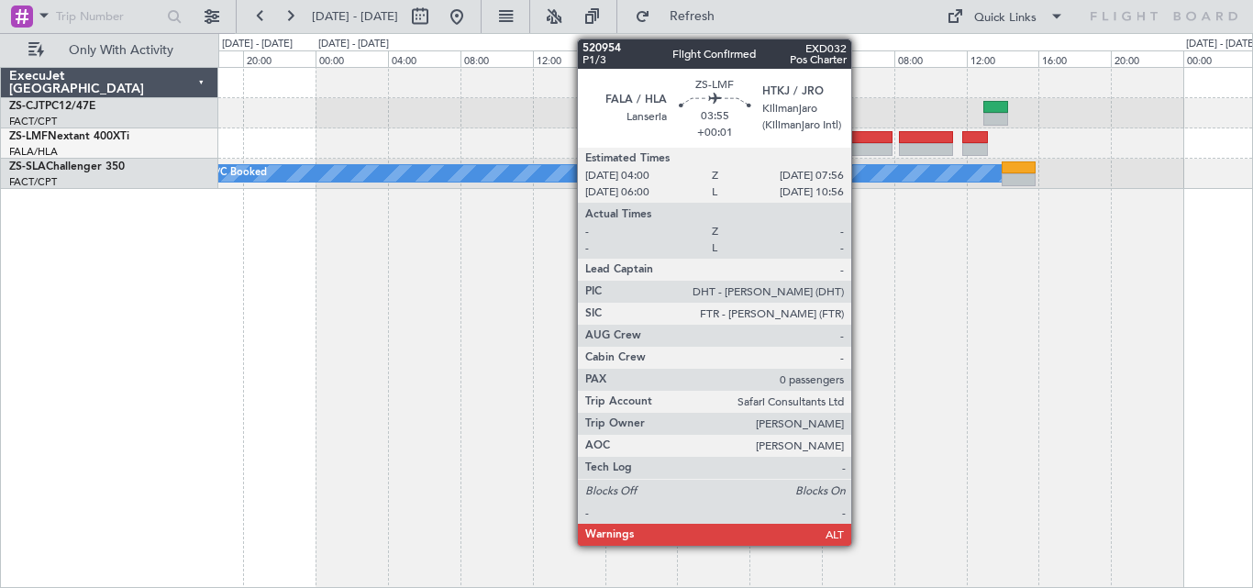
click at [859, 150] on div at bounding box center [857, 149] width 72 height 13
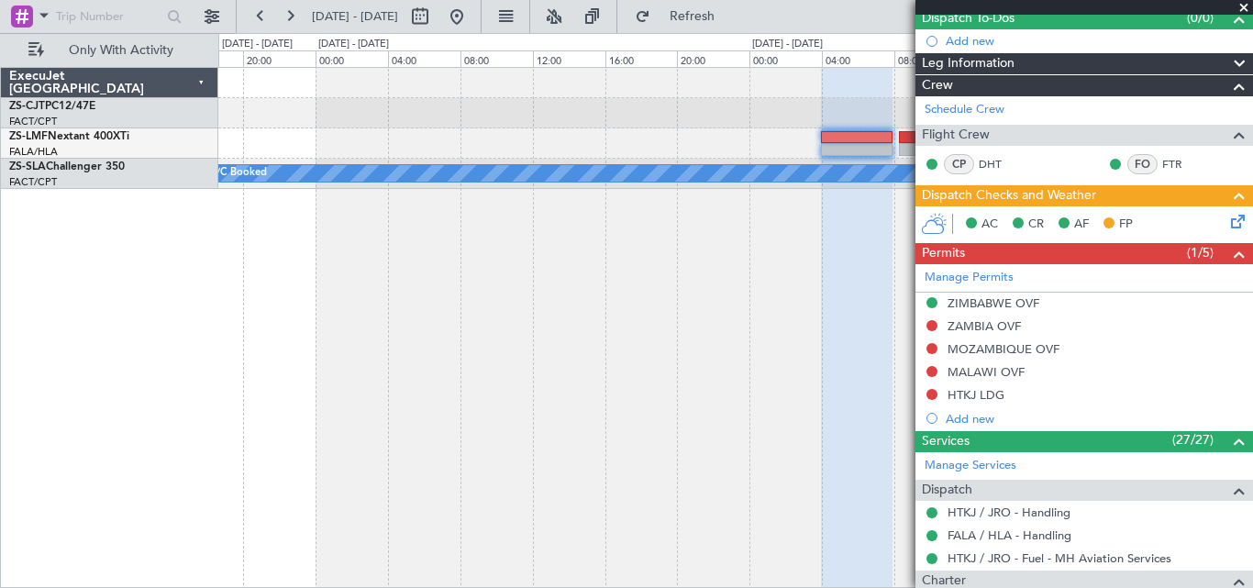
scroll to position [103, 0]
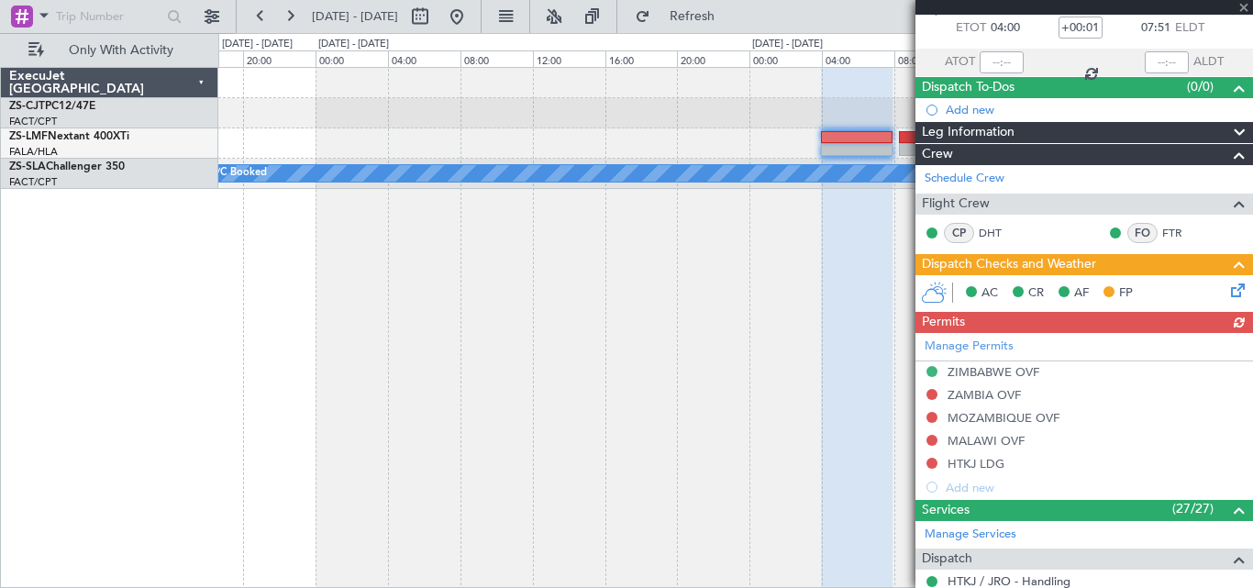
click at [1003, 371] on div "Manage Permits ZIMBABWE OVF ZAMBIA OVF MOZAMBIQUE OVF MALAWI OVF HTKJ LDG Add n…" at bounding box center [1084, 416] width 338 height 166
click at [1006, 369] on div "Manage Permits ZIMBABWE OVF ZAMBIA OVF MOZAMBIQUE OVF MALAWI OVF HTKJ LDG Add n…" at bounding box center [1084, 416] width 338 height 166
click at [1001, 379] on mat-tooltip-component "ZIMBABWE OVF" at bounding box center [993, 403] width 111 height 49
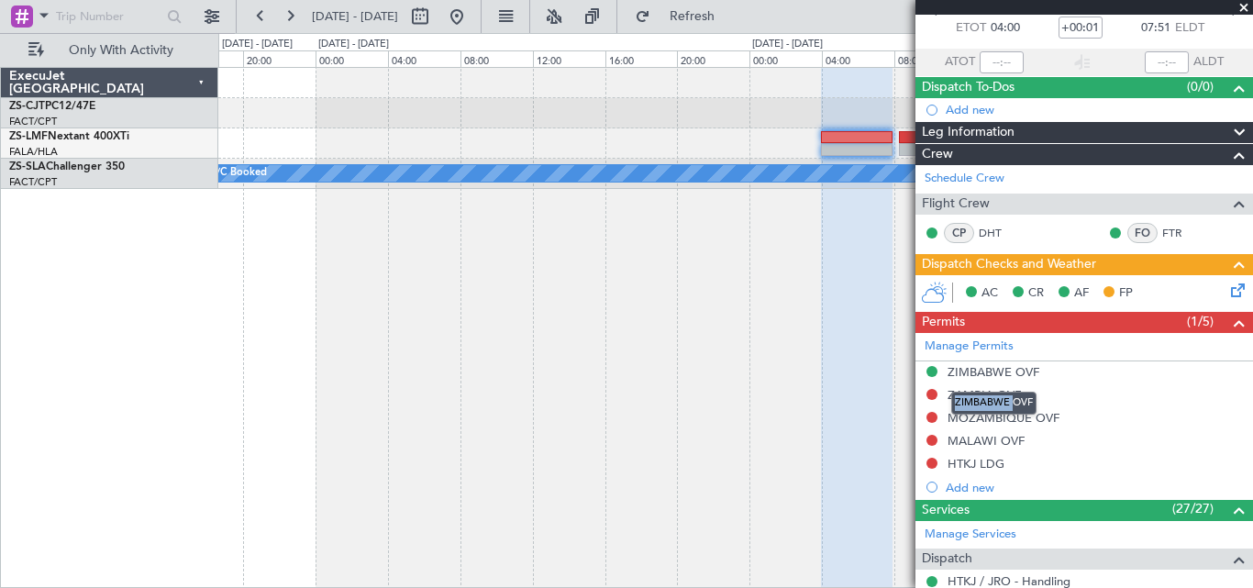
click at [1001, 379] on mat-tooltip-component "ZIMBABWE OVF" at bounding box center [993, 403] width 111 height 49
click at [1014, 371] on div "ZIMBABWE OVF" at bounding box center [993, 372] width 92 height 16
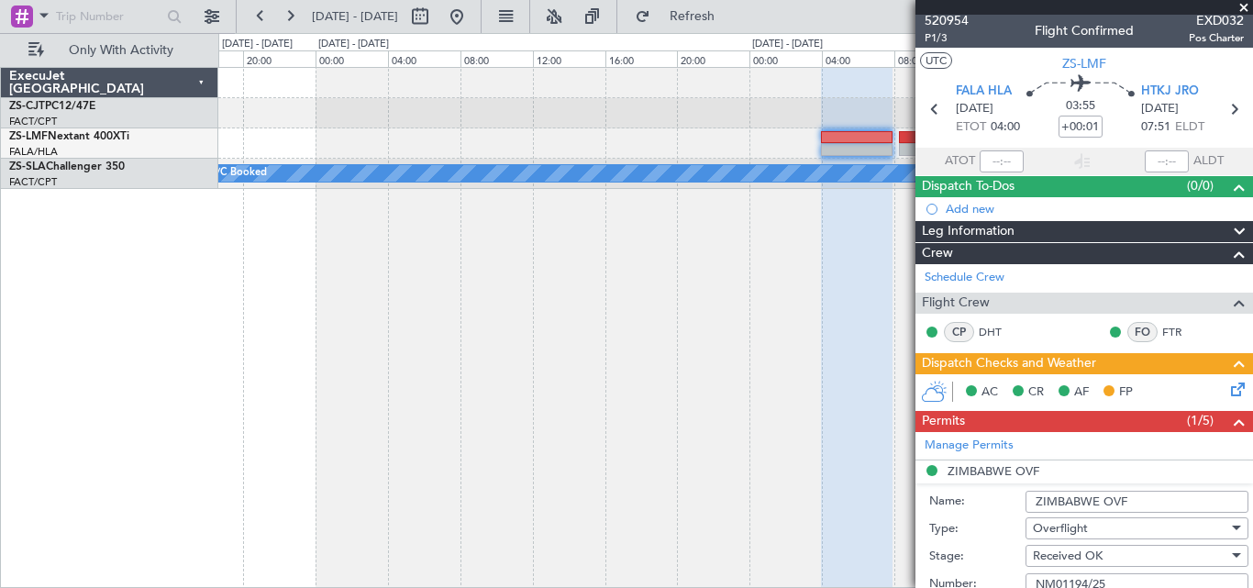
scroll to position [0, 0]
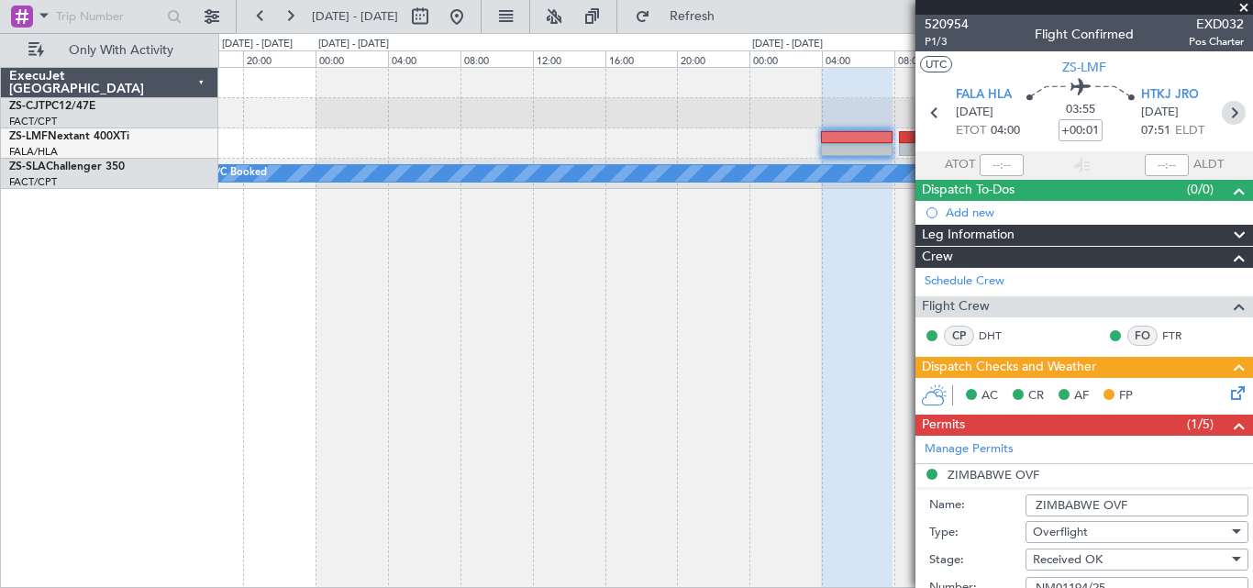
click at [1222, 104] on icon at bounding box center [1234, 113] width 24 height 24
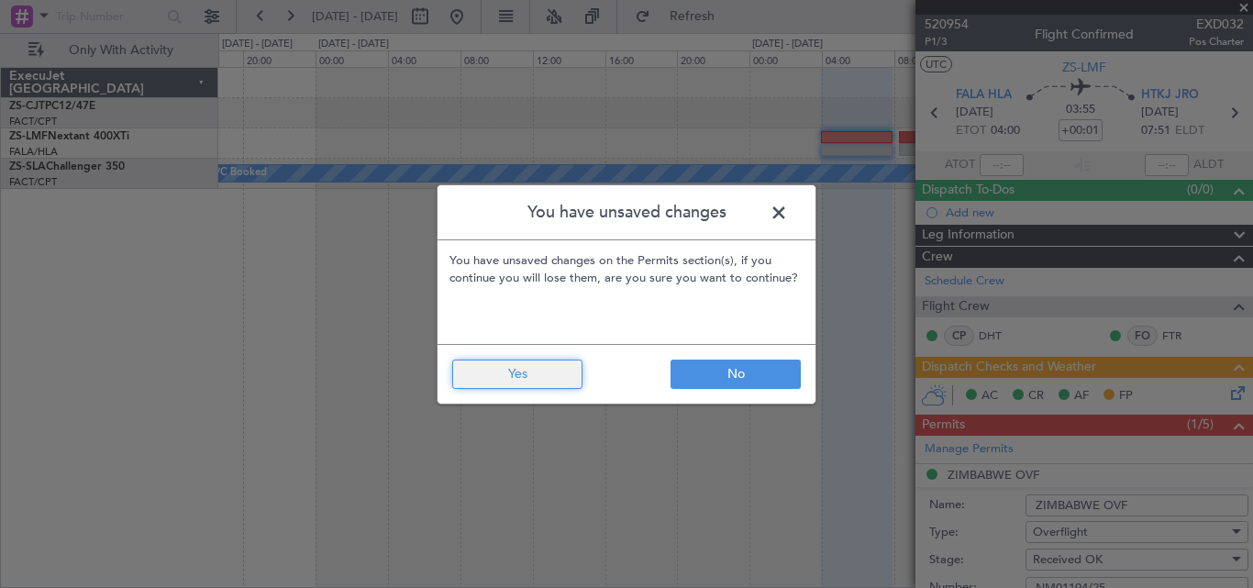
click at [523, 374] on button "Yes" at bounding box center [517, 374] width 130 height 29
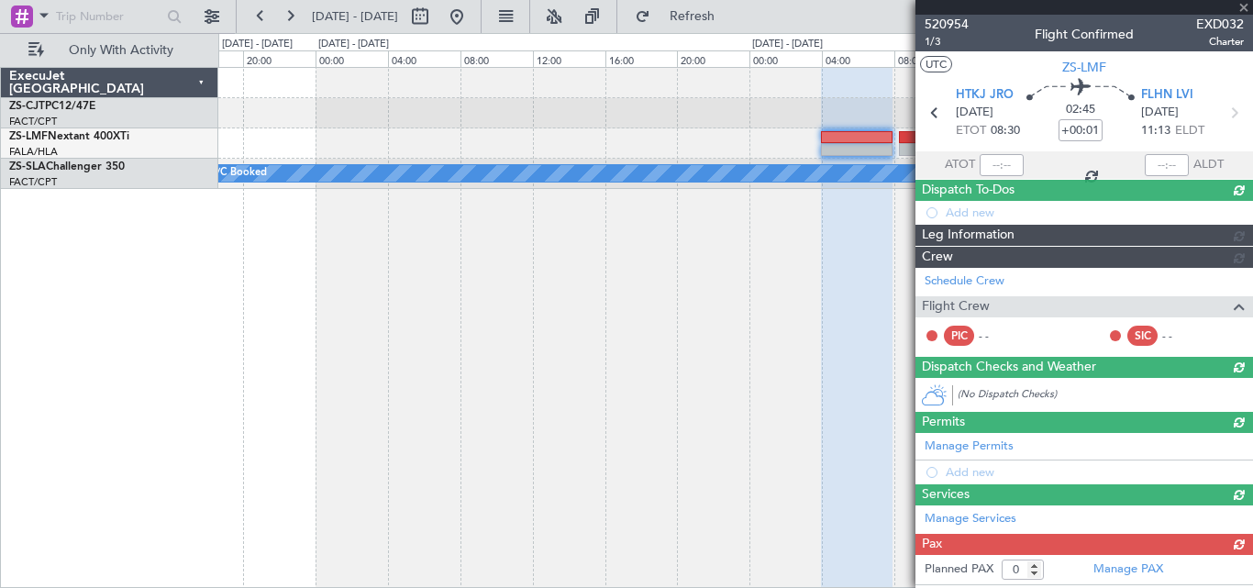
type input "-00:17"
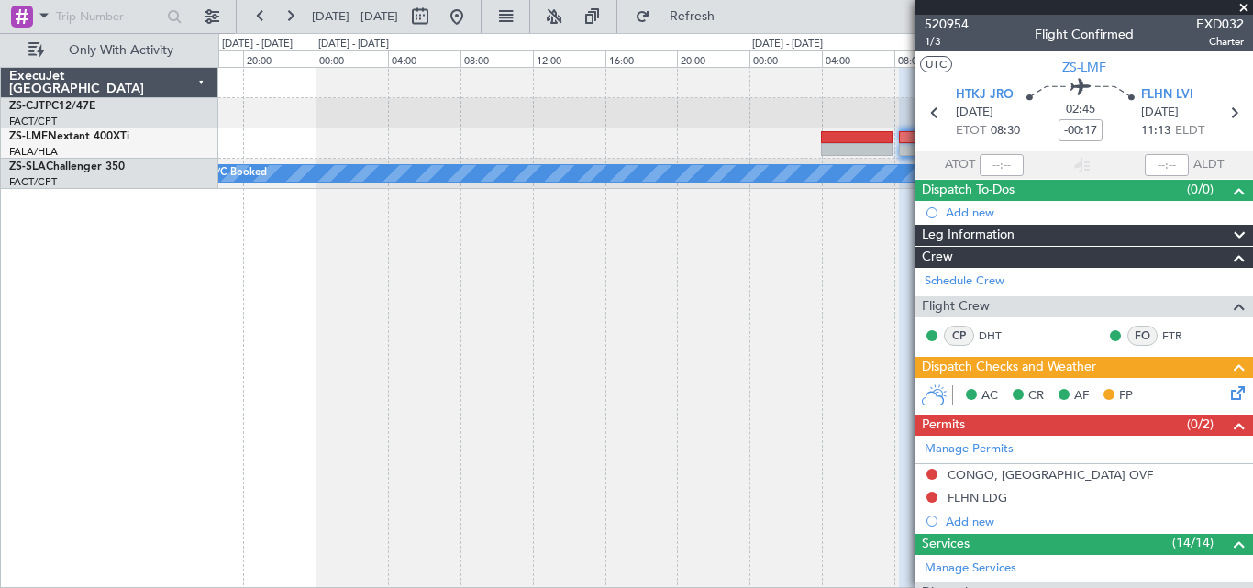
drag, startPoint x: 1247, startPoint y: 7, endPoint x: 1217, endPoint y: 19, distance: 32.5
click at [1246, 7] on span at bounding box center [1244, 8] width 18 height 17
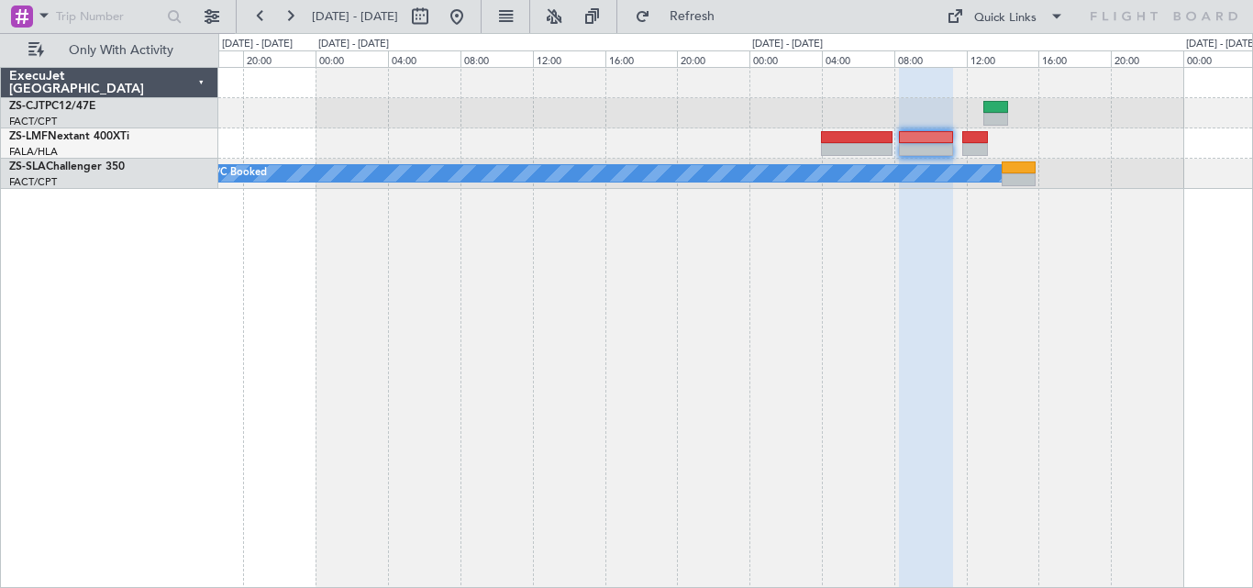
type input "0"
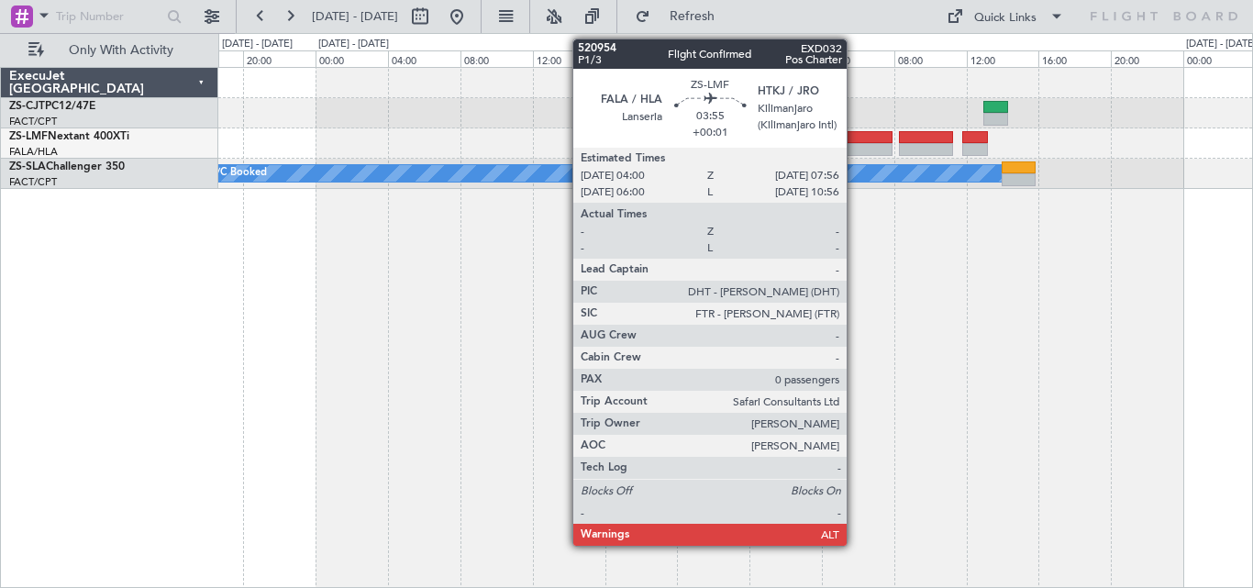
click at [855, 142] on div at bounding box center [857, 137] width 72 height 13
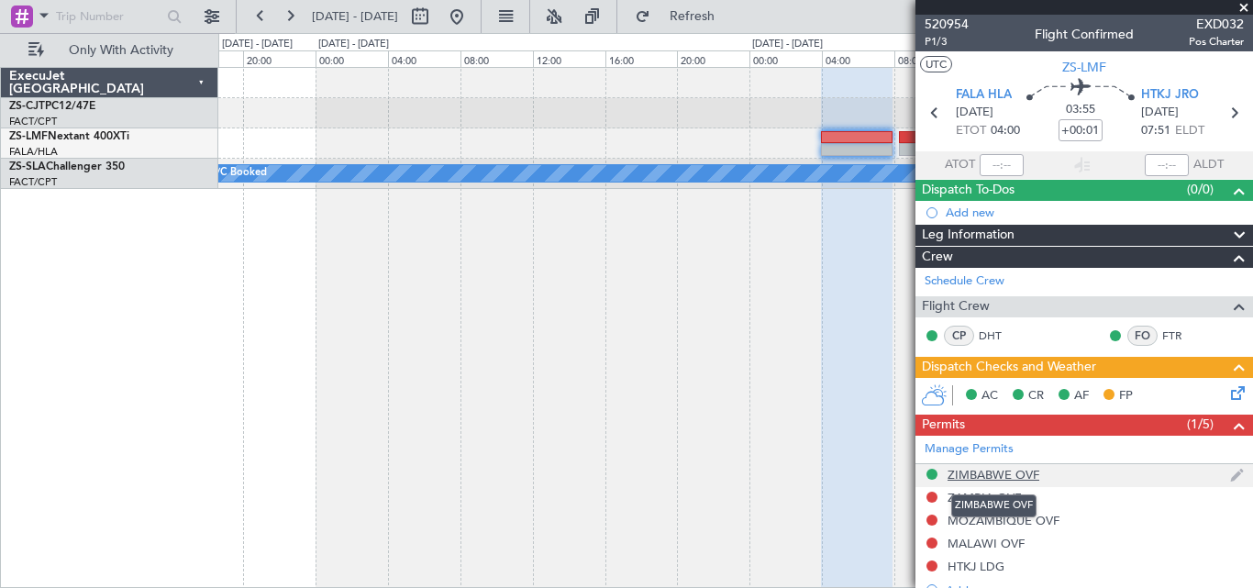
click at [985, 473] on div "ZIMBABWE OVF" at bounding box center [993, 475] width 92 height 16
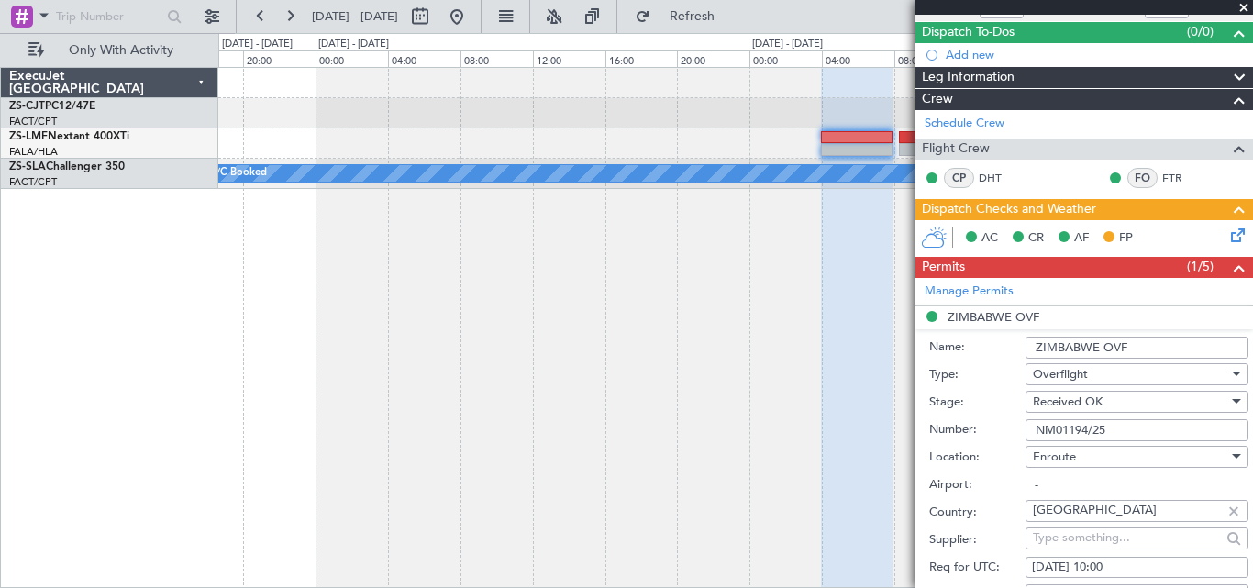
scroll to position [213, 0]
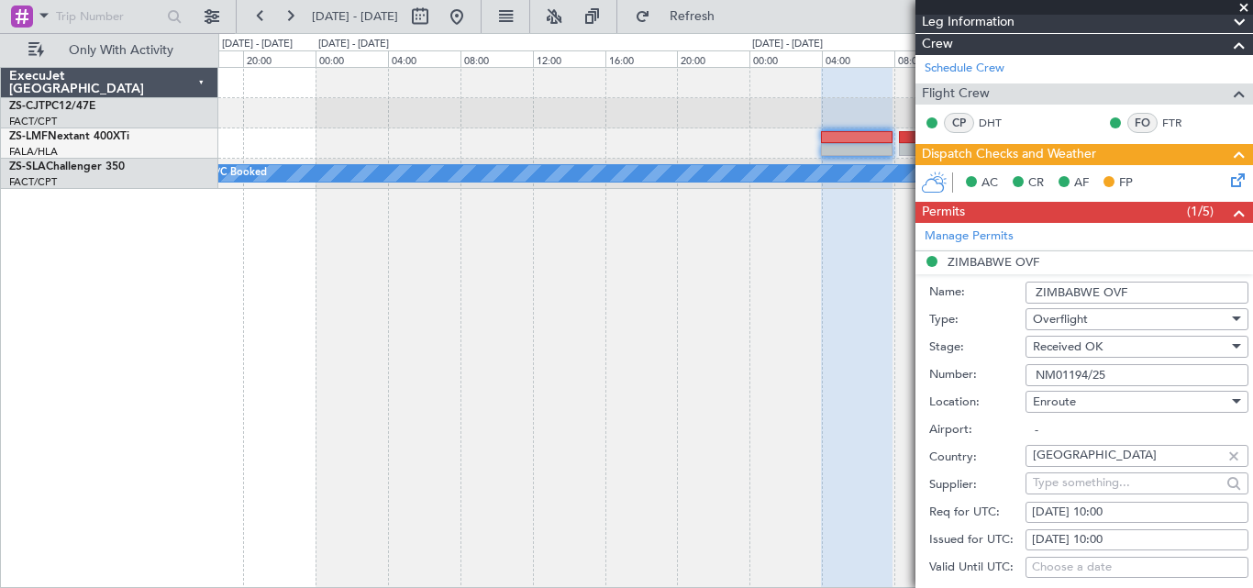
click at [1241, 4] on span at bounding box center [1244, 8] width 18 height 17
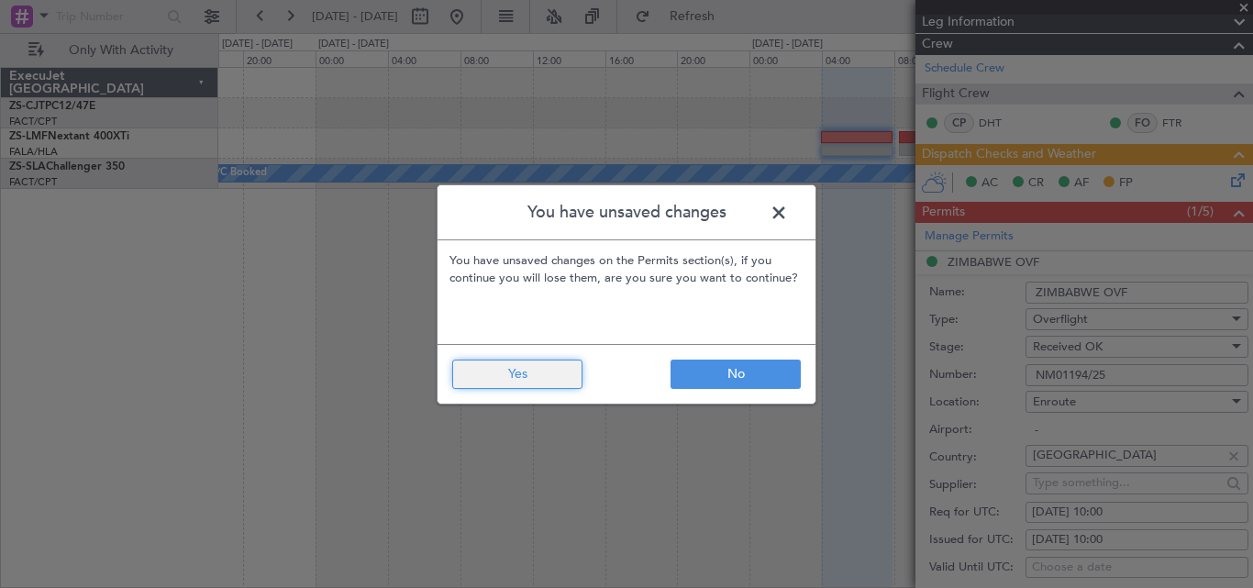
click at [555, 371] on button "Yes" at bounding box center [517, 374] width 130 height 29
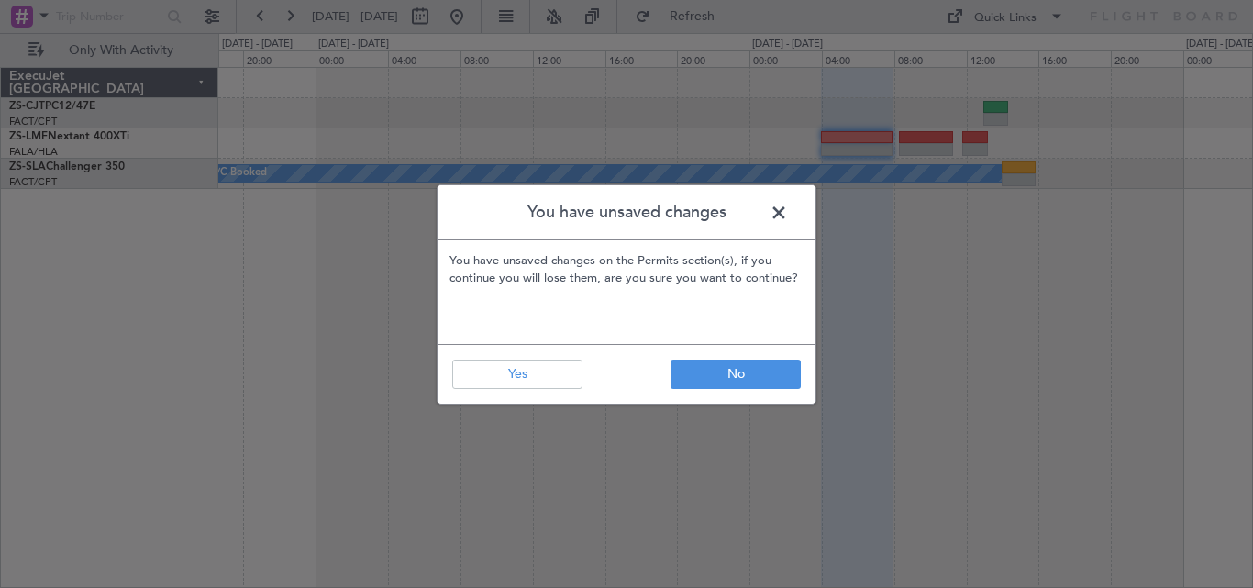
scroll to position [0, 0]
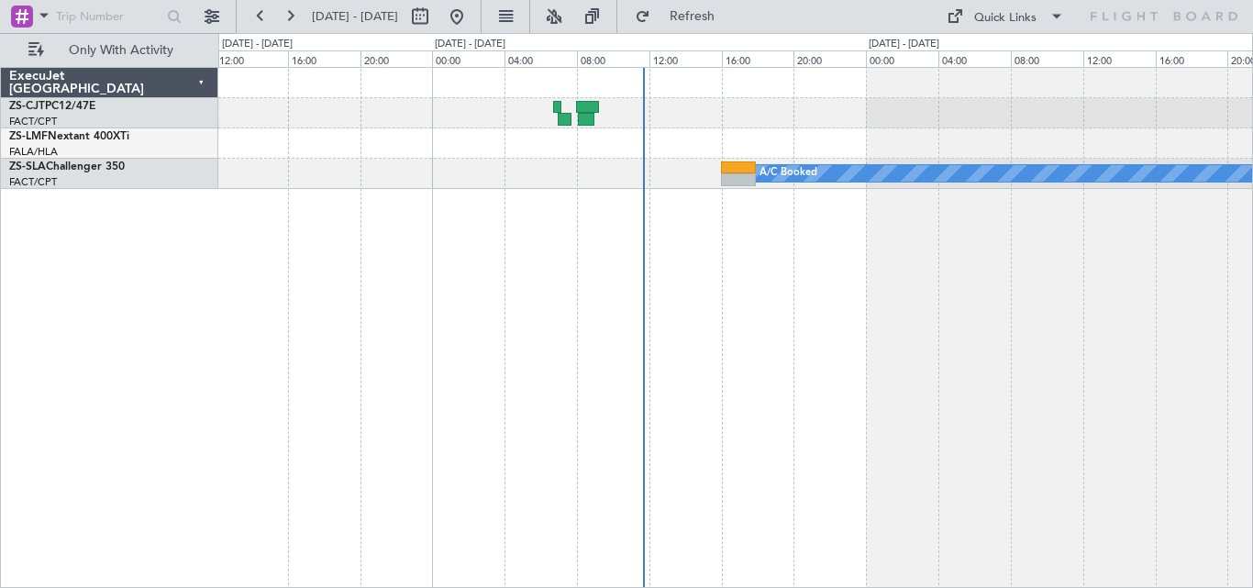
click at [1204, 367] on div "A/C Booked" at bounding box center [735, 327] width 1035 height 521
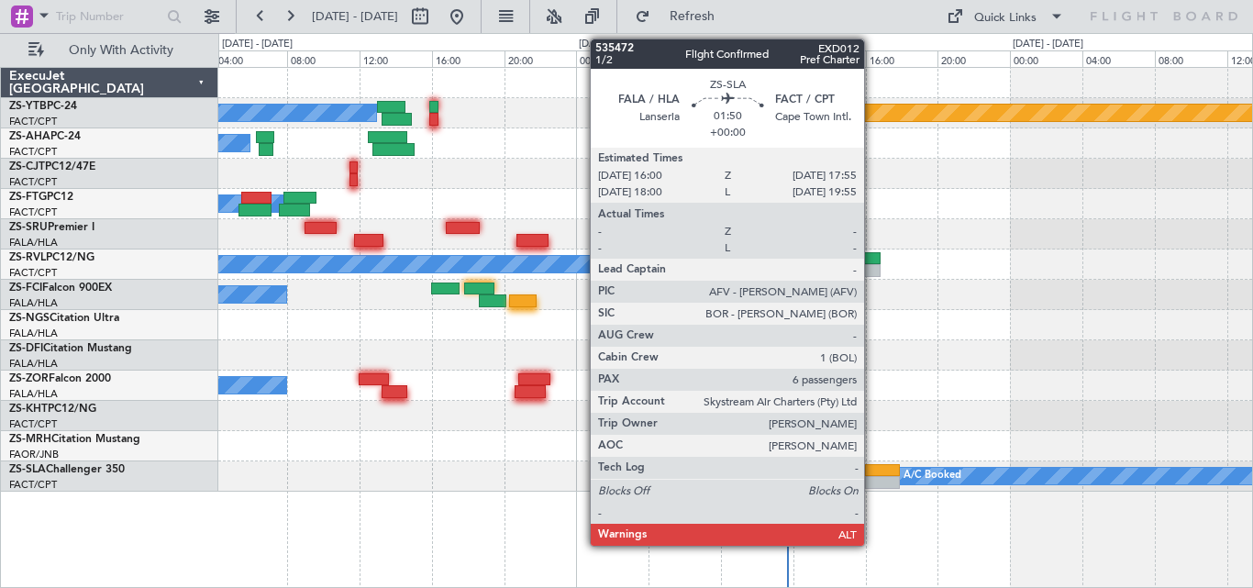
click at [872, 482] on div at bounding box center [882, 482] width 35 height 13
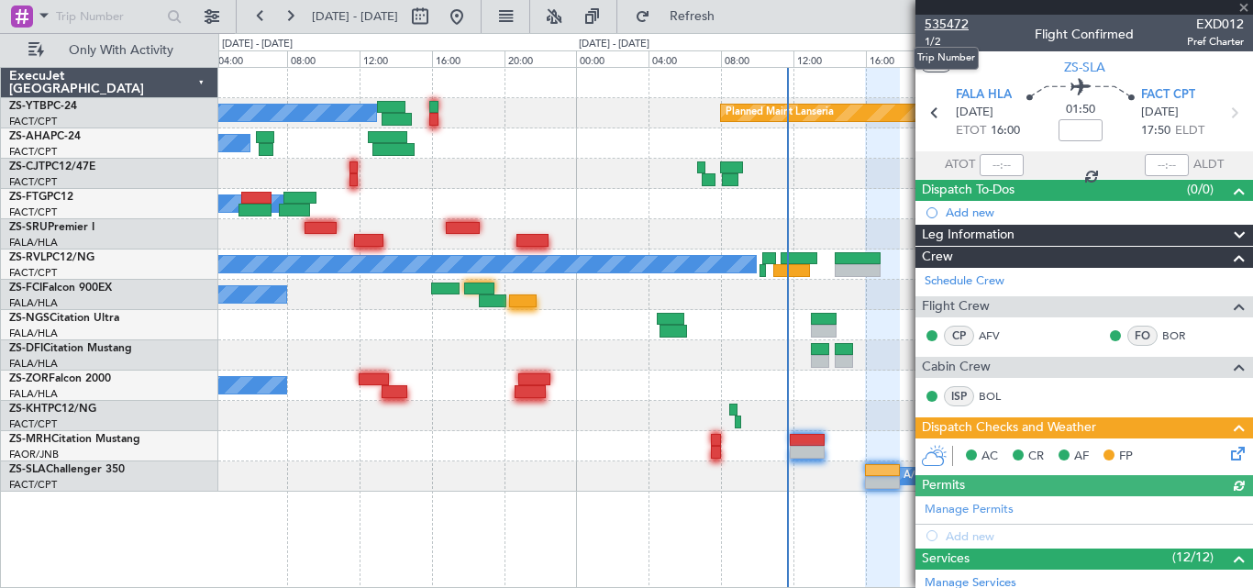
click at [949, 21] on span "535472" at bounding box center [947, 24] width 44 height 19
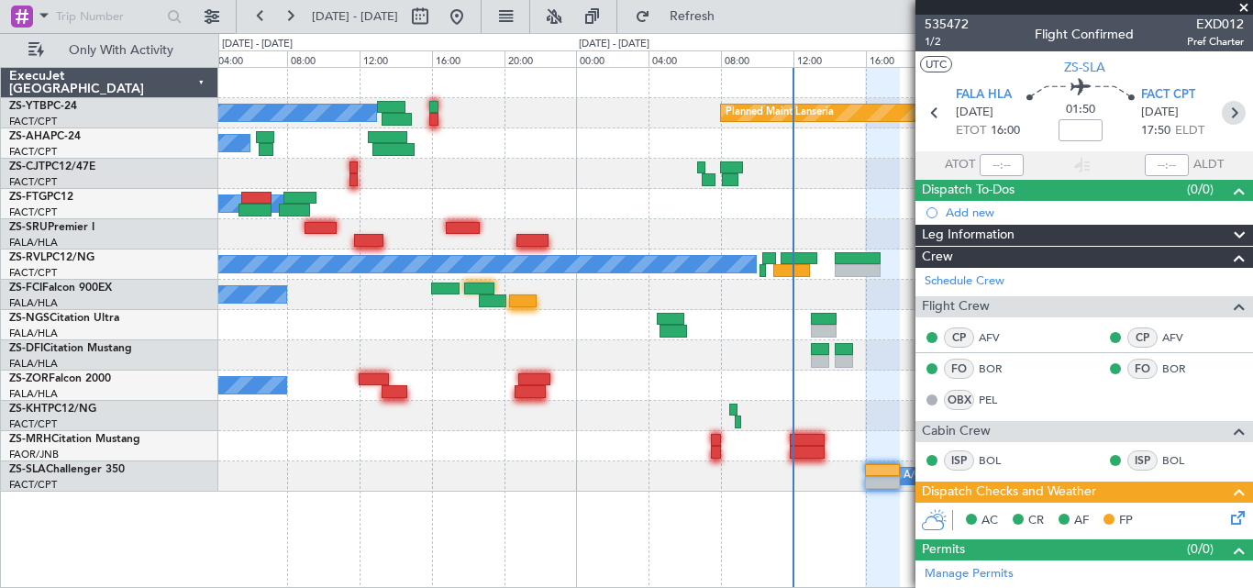
click at [1222, 109] on icon at bounding box center [1234, 113] width 24 height 24
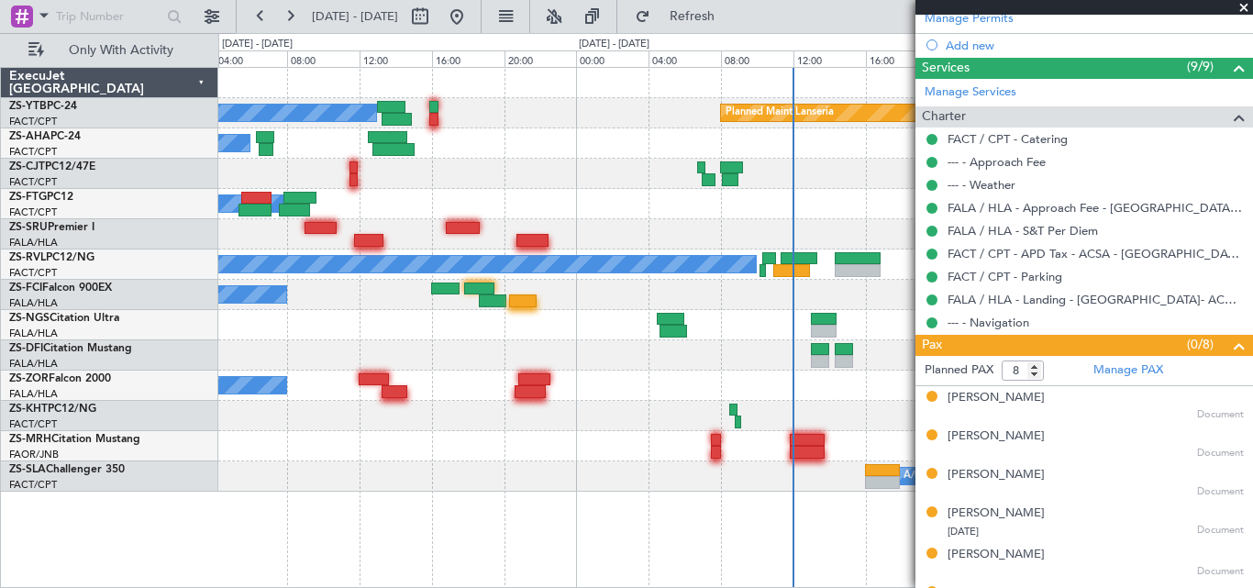
scroll to position [632, 0]
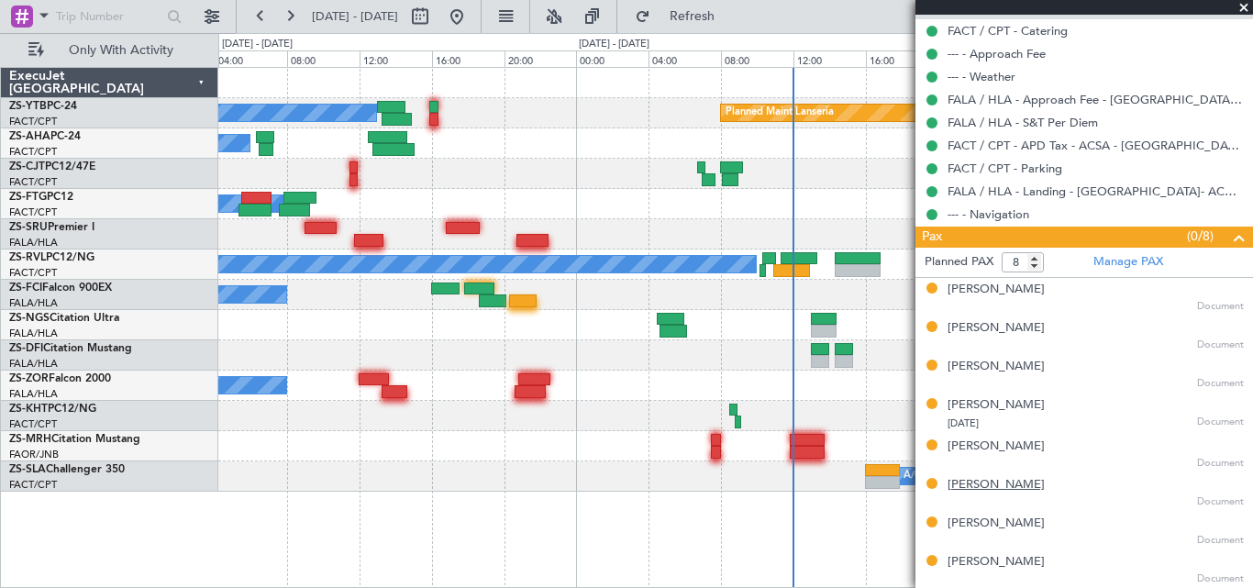
click at [992, 487] on div "Mustafa Masheta" at bounding box center [995, 485] width 97 height 18
click at [1248, 2] on span at bounding box center [1244, 8] width 18 height 17
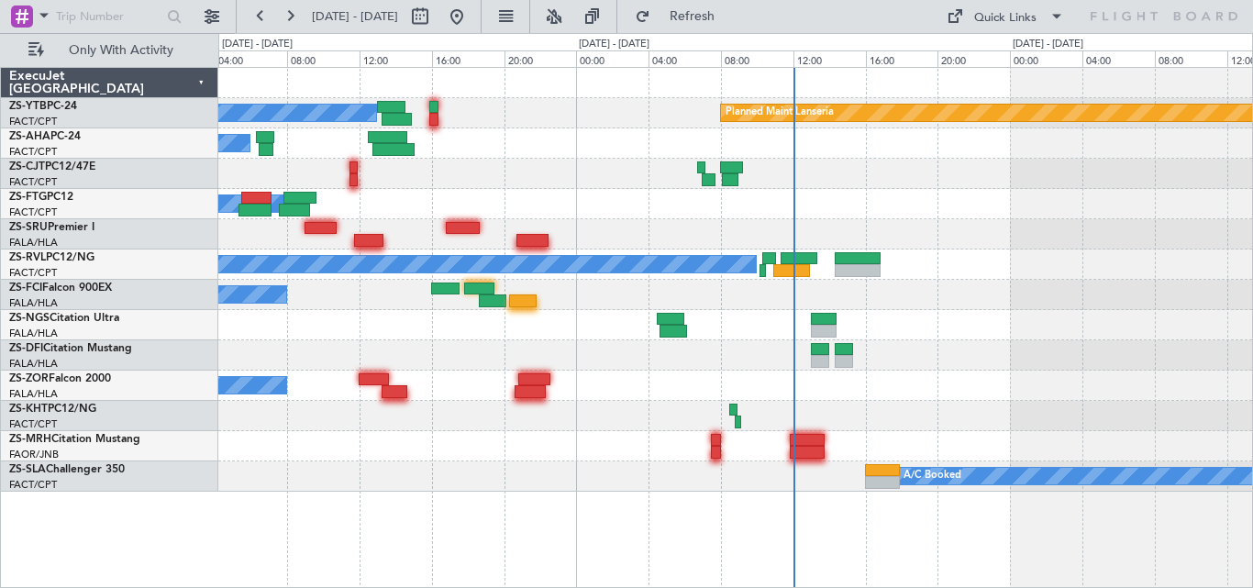
type input "0"
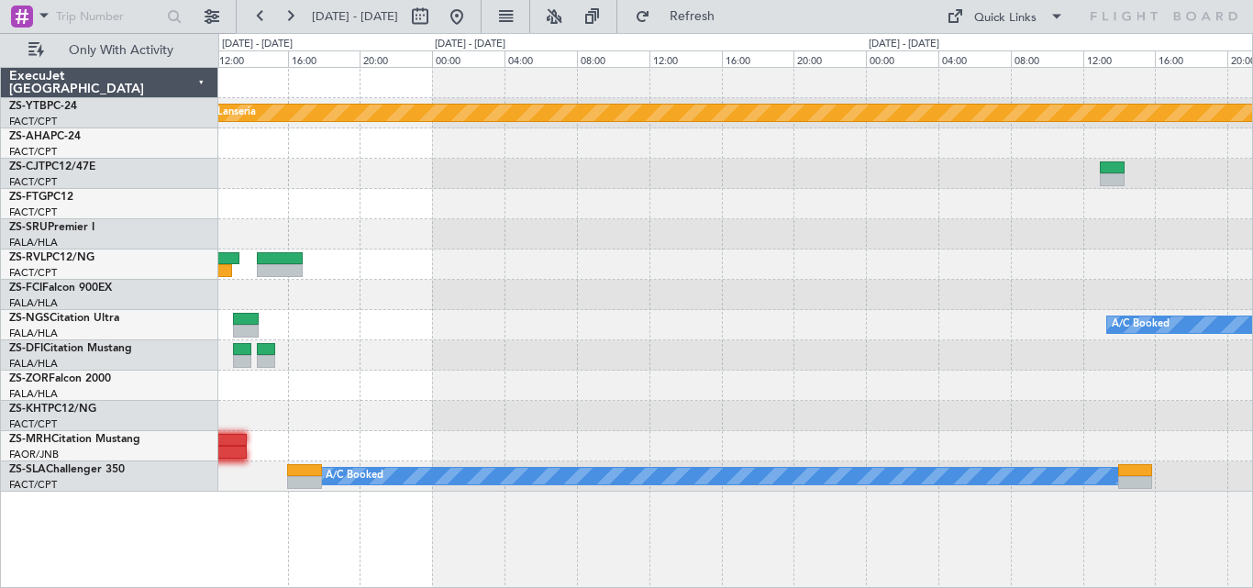
click at [476, 354] on div at bounding box center [735, 355] width 1034 height 30
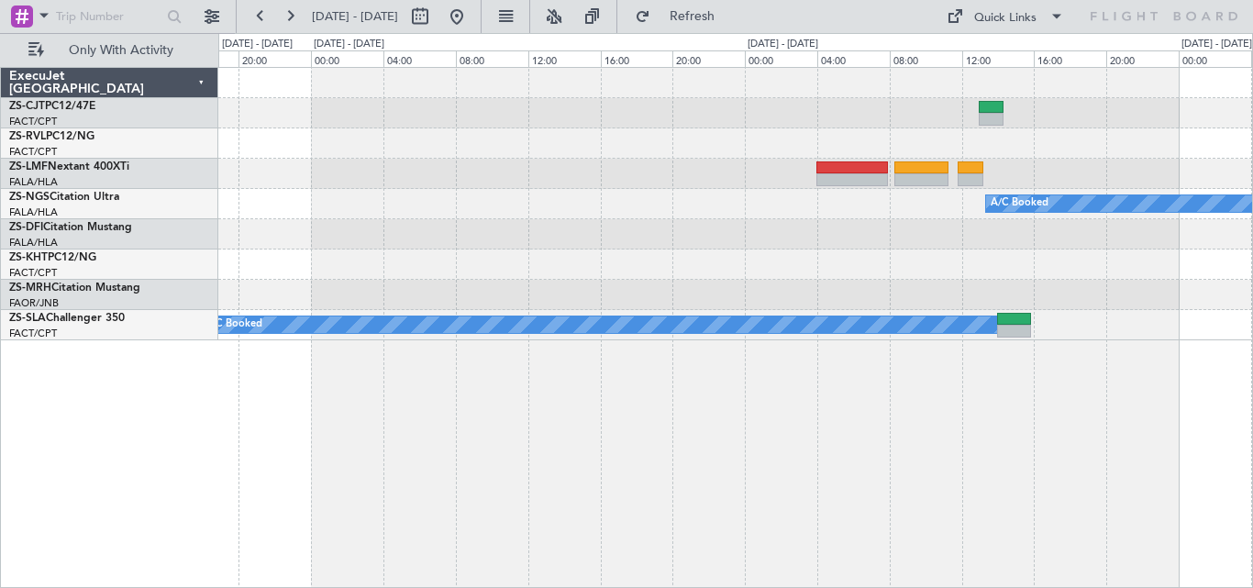
click at [421, 349] on div "A/C Booked A/C Booked A/C Booked A/C Booked A/C Booked A/C Booked A/C Booked A/…" at bounding box center [735, 327] width 1035 height 521
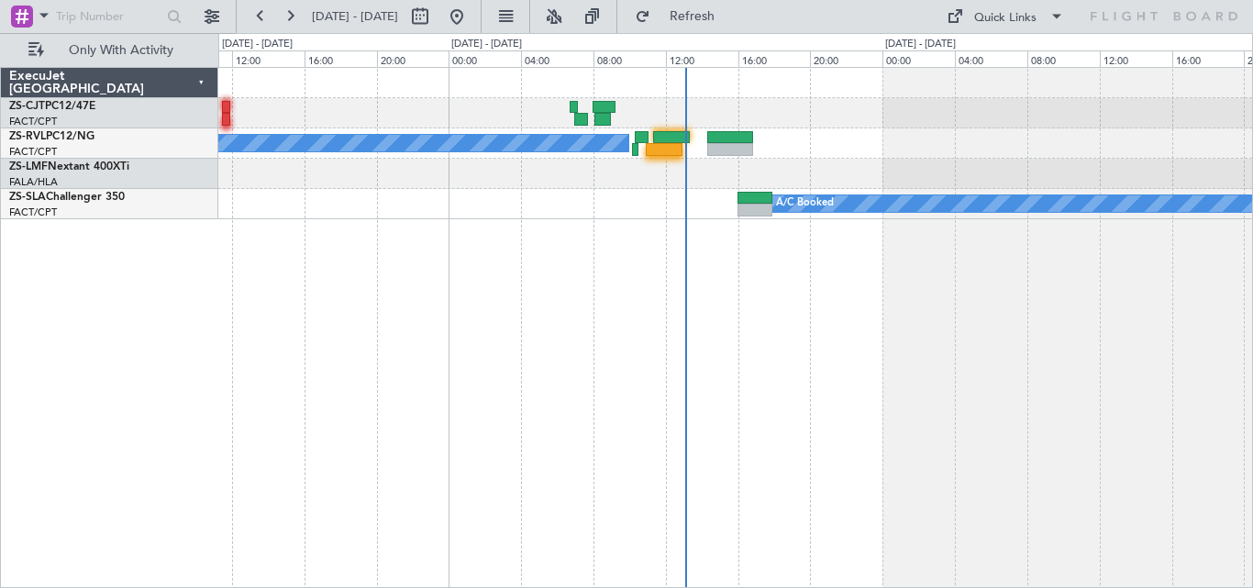
click at [1252, 350] on div "A/C Booked A/C Booked ExecuJet South Africa ZS-CJT PC12/47E FACT/CPT Cape Town …" at bounding box center [626, 310] width 1253 height 555
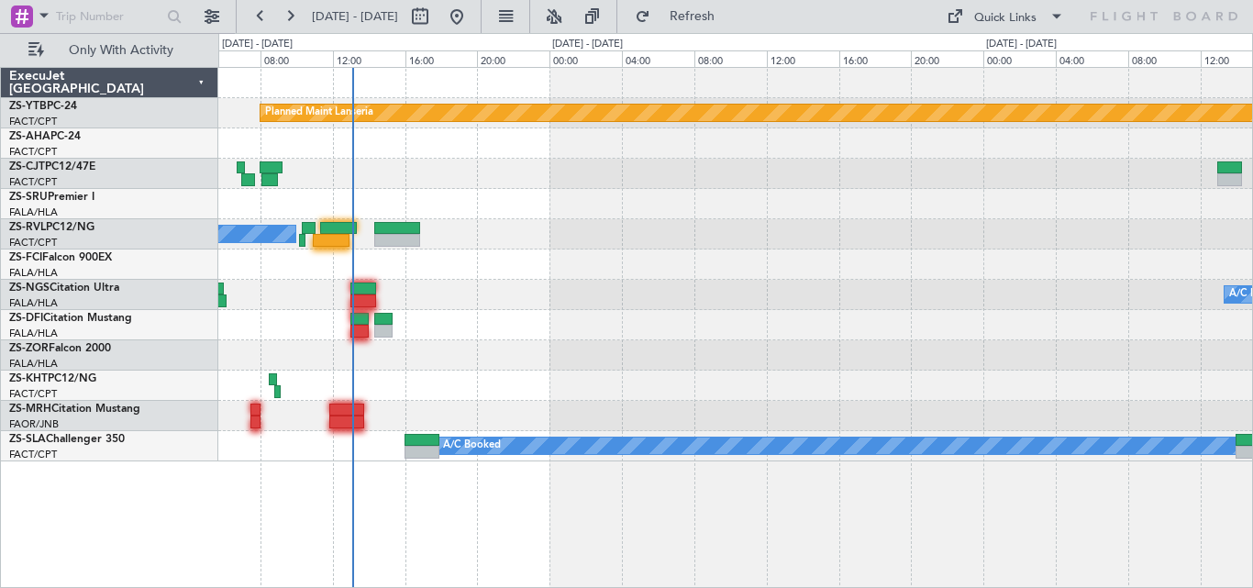
click at [735, 326] on div "Planned Maint Lanseria A/C Booked A/C Booked A/C Booked A/C Booked A/C Booked" at bounding box center [735, 264] width 1034 height 393
